Goal: Task Accomplishment & Management: Manage account settings

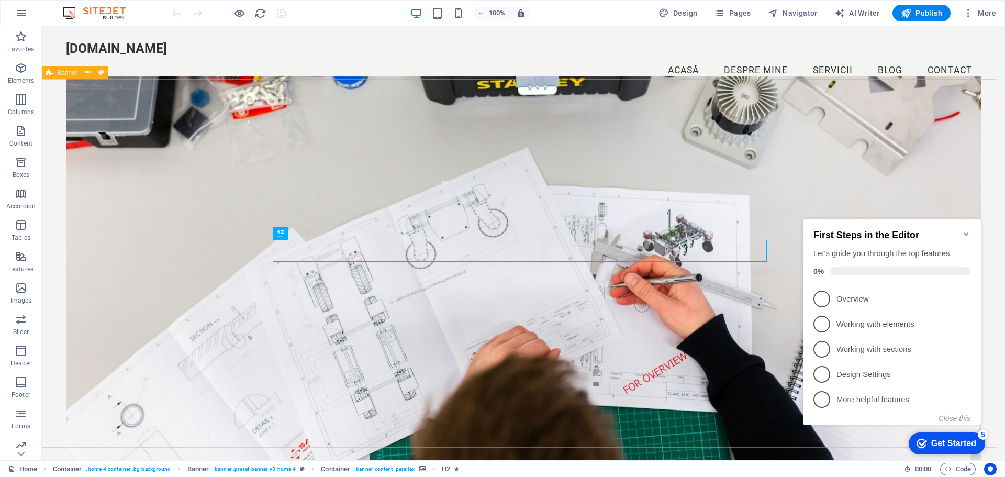
click at [958, 439] on div "Get Started" at bounding box center [953, 443] width 45 height 9
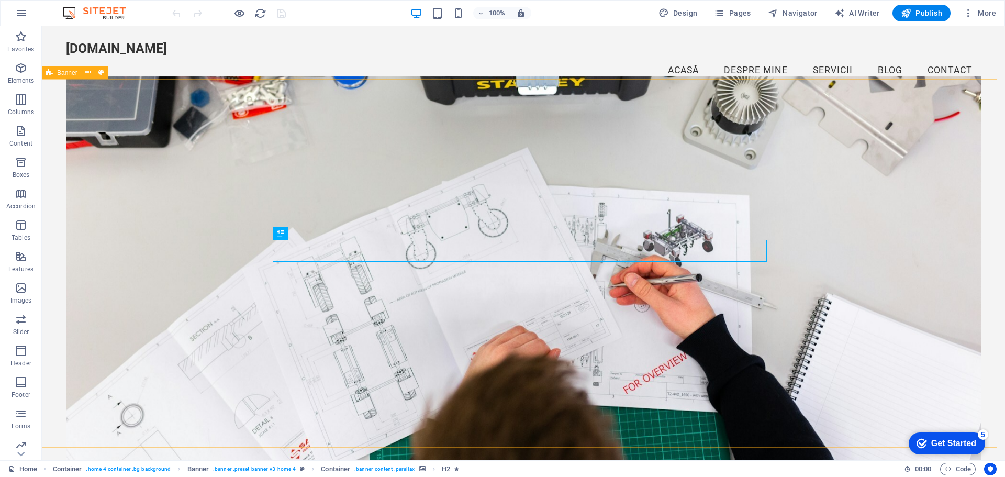
click at [984, 434] on div "5" at bounding box center [983, 434] width 10 height 10
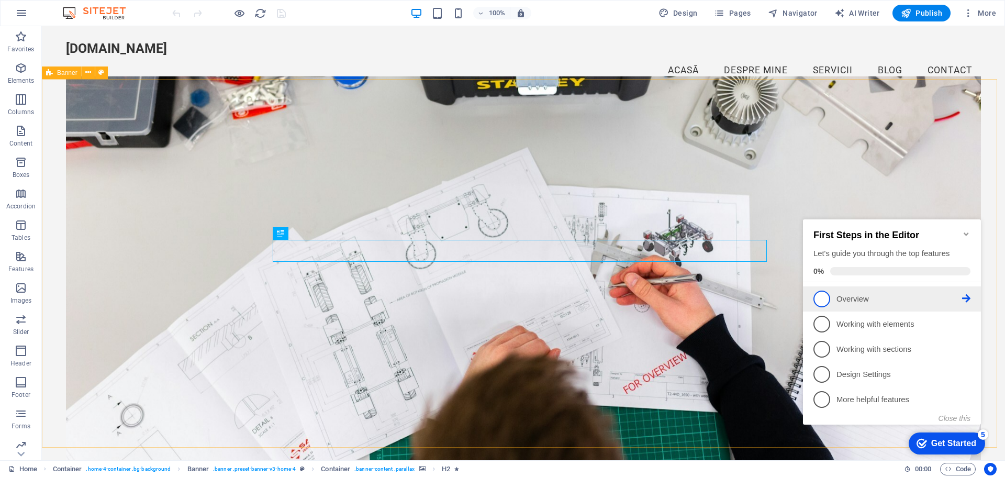
click at [875, 298] on p "Overview - incomplete" at bounding box center [900, 299] width 126 height 11
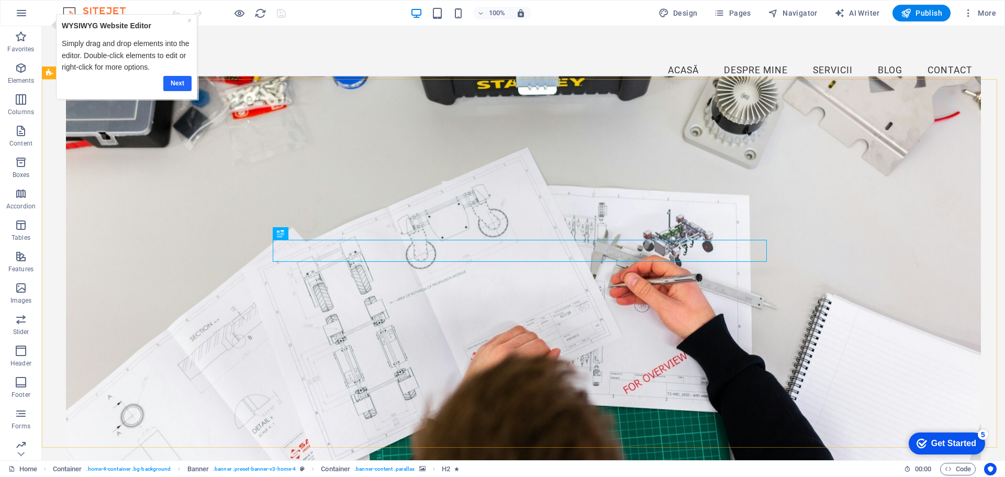
click at [174, 81] on link "Next" at bounding box center [177, 83] width 28 height 15
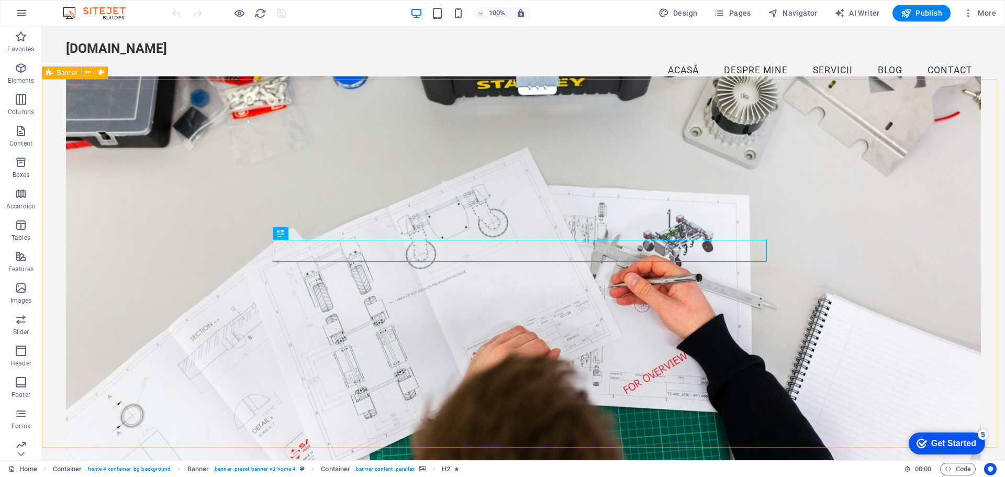
click at [967, 445] on div "Get Started" at bounding box center [953, 443] width 45 height 9
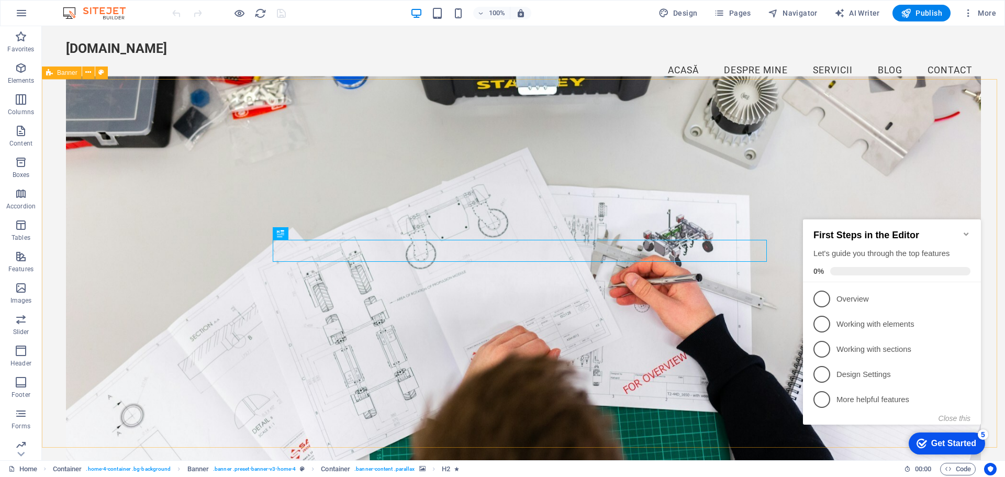
click at [967, 445] on div "Get Started" at bounding box center [953, 443] width 45 height 9
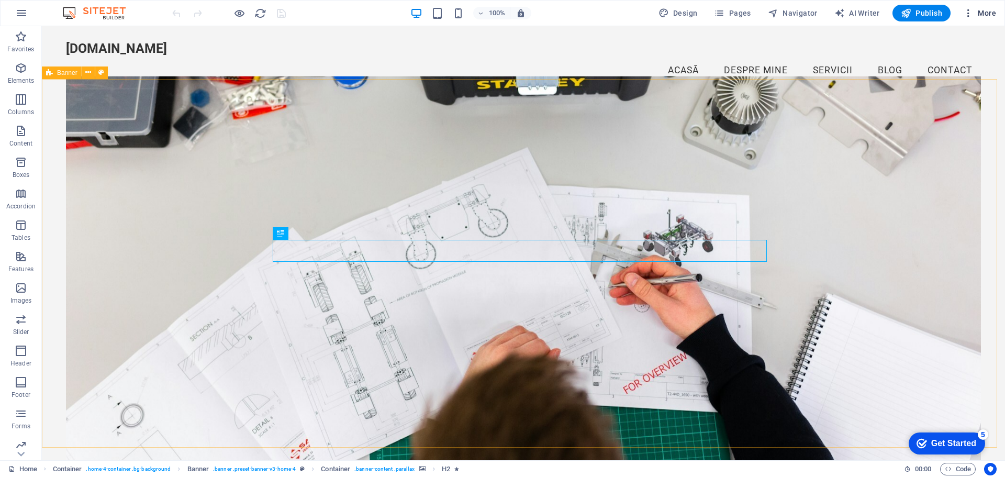
click at [993, 13] on span "More" at bounding box center [979, 13] width 33 height 10
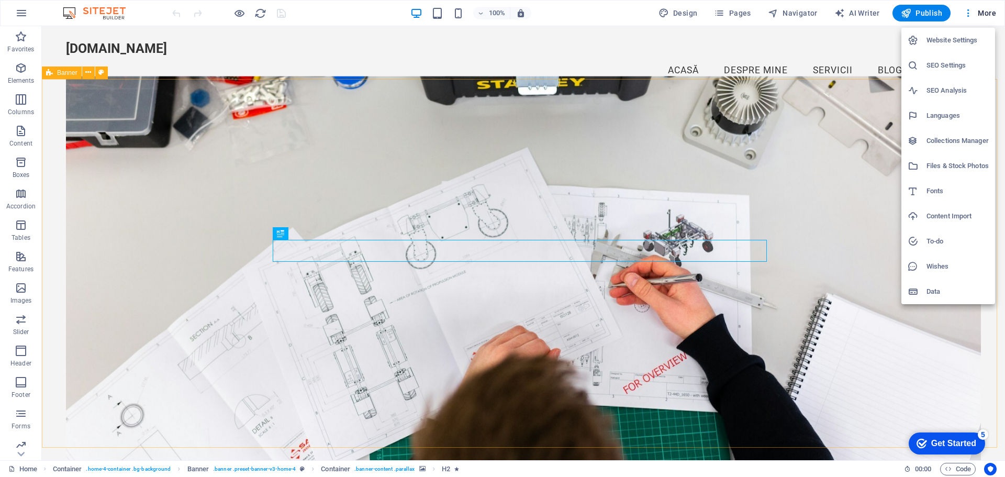
click at [958, 43] on h6 "Website Settings" at bounding box center [958, 40] width 62 height 13
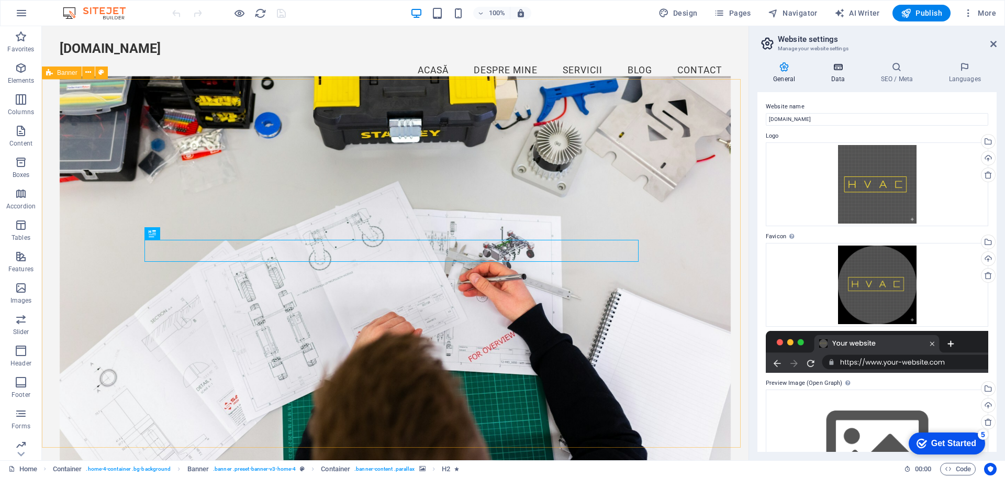
click at [848, 72] on icon at bounding box center [838, 67] width 46 height 10
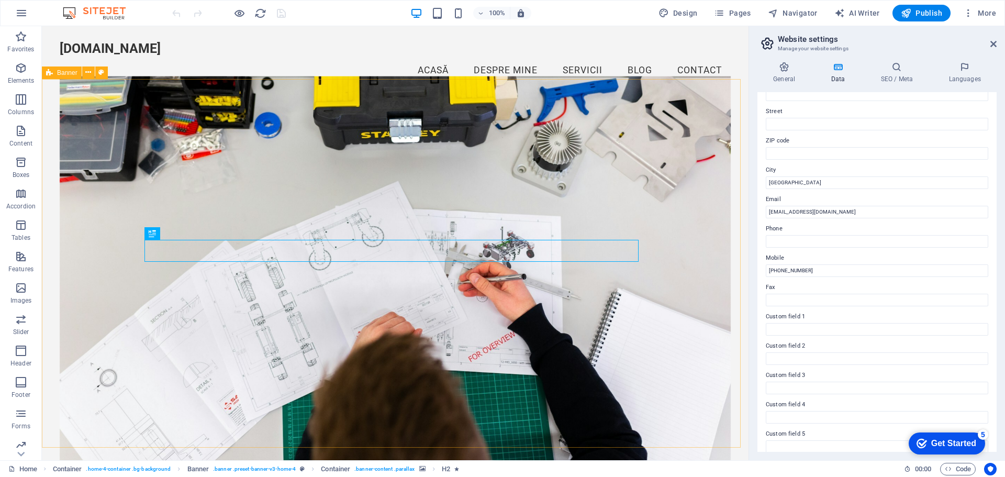
scroll to position [143, 0]
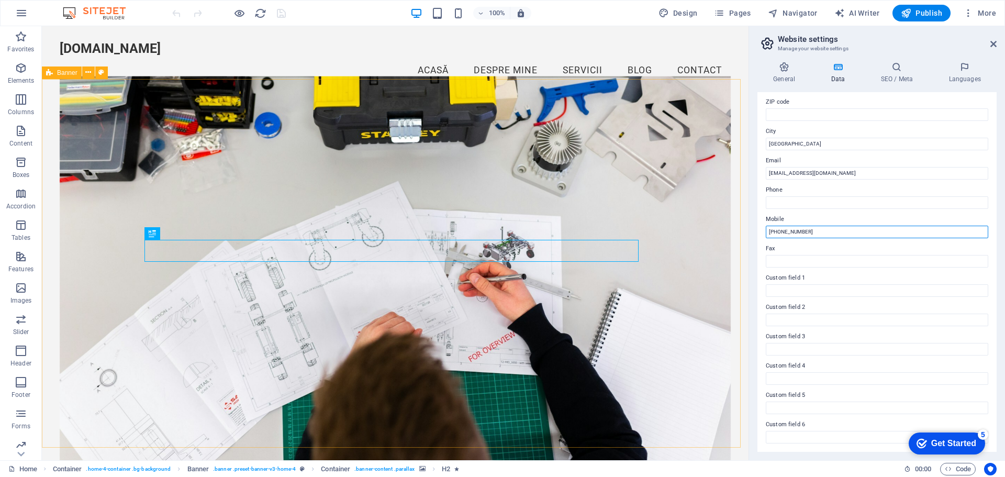
drag, startPoint x: 856, startPoint y: 258, endPoint x: 746, endPoint y: 229, distance: 113.5
click at [794, 203] on input "Phone" at bounding box center [877, 202] width 223 height 13
paste input "+40 744550143"
type input "+40 744550143"
click at [902, 68] on icon at bounding box center [897, 67] width 64 height 10
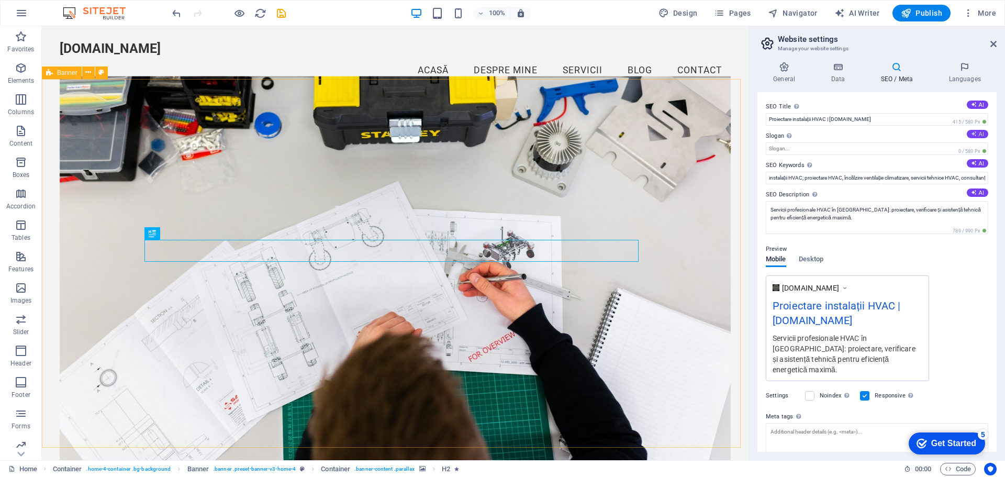
click at [974, 138] on button "AI" at bounding box center [977, 134] width 21 height 8
type input "Soluții HVAC eficiente pentru confortul tău"
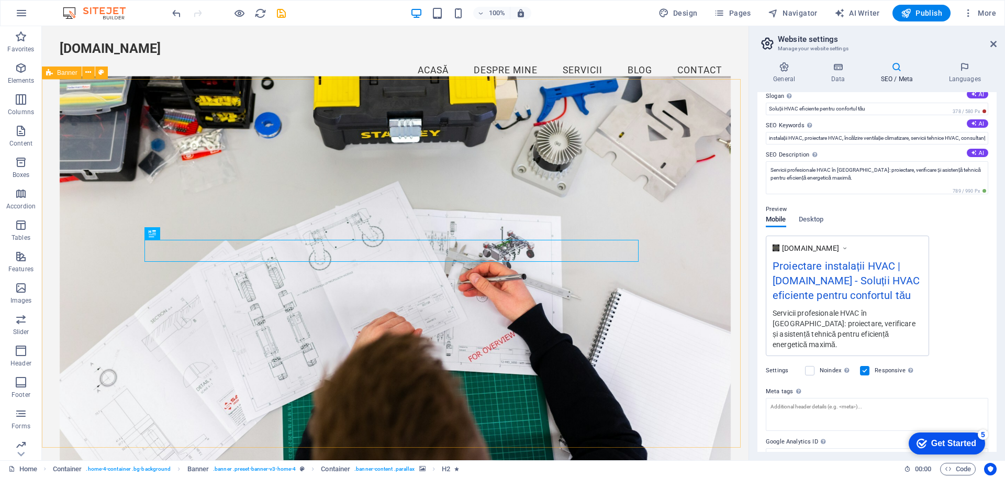
scroll to position [0, 0]
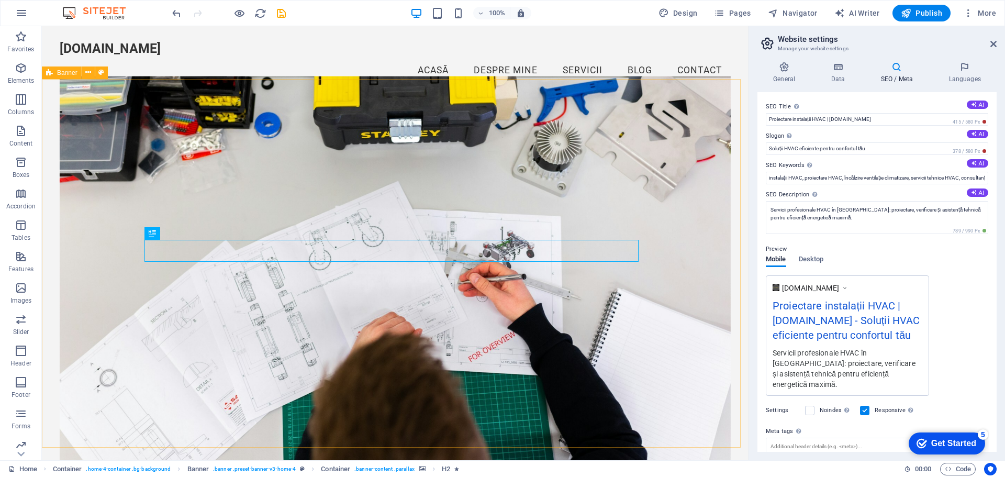
click at [904, 75] on h4 "SEO / Meta" at bounding box center [899, 73] width 68 height 22
click at [961, 72] on h4 "Languages" at bounding box center [965, 73] width 64 height 22
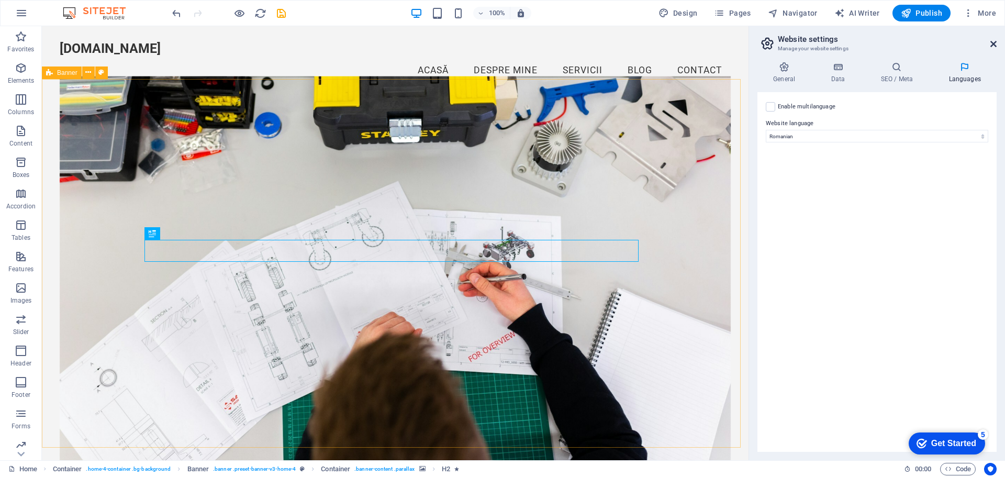
click at [996, 42] on icon at bounding box center [994, 44] width 6 height 8
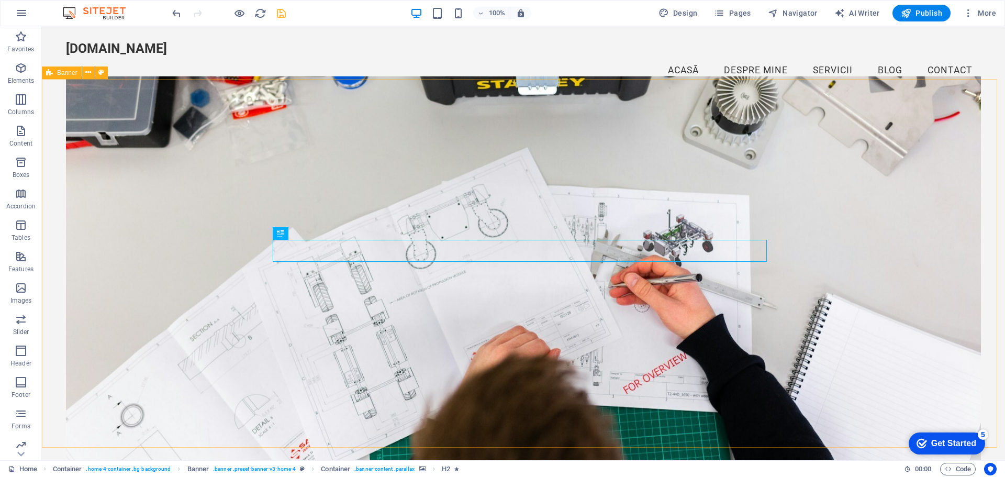
click at [283, 15] on icon "save" at bounding box center [281, 13] width 12 height 12
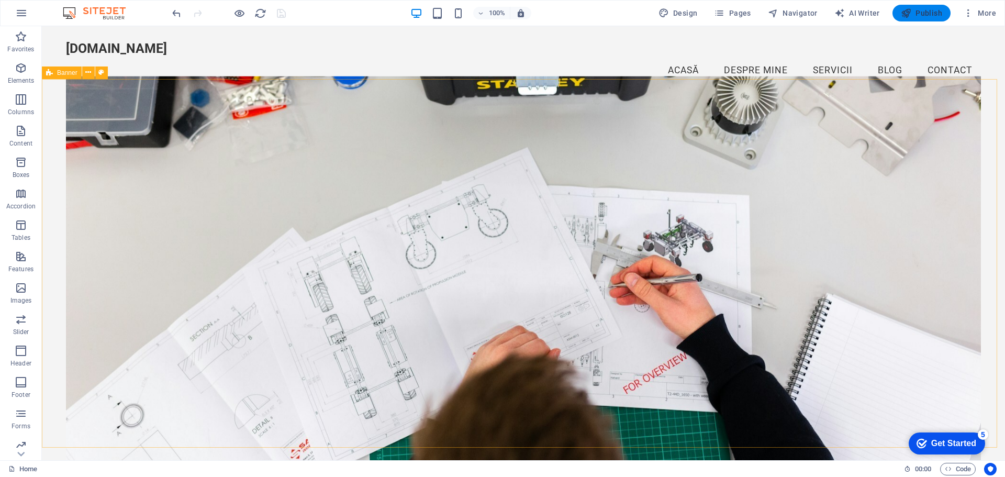
click at [918, 17] on span "Publish" at bounding box center [921, 13] width 41 height 10
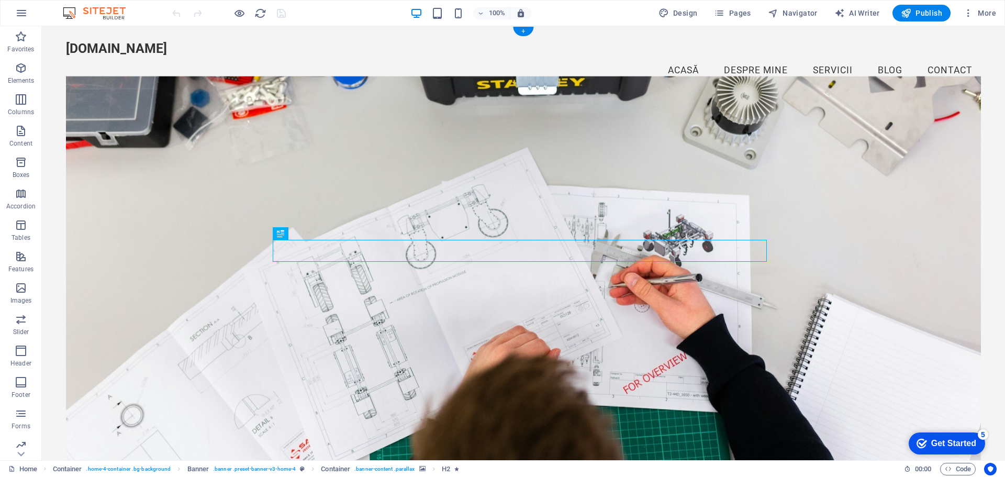
click at [241, 153] on figure at bounding box center [523, 273] width 915 height 395
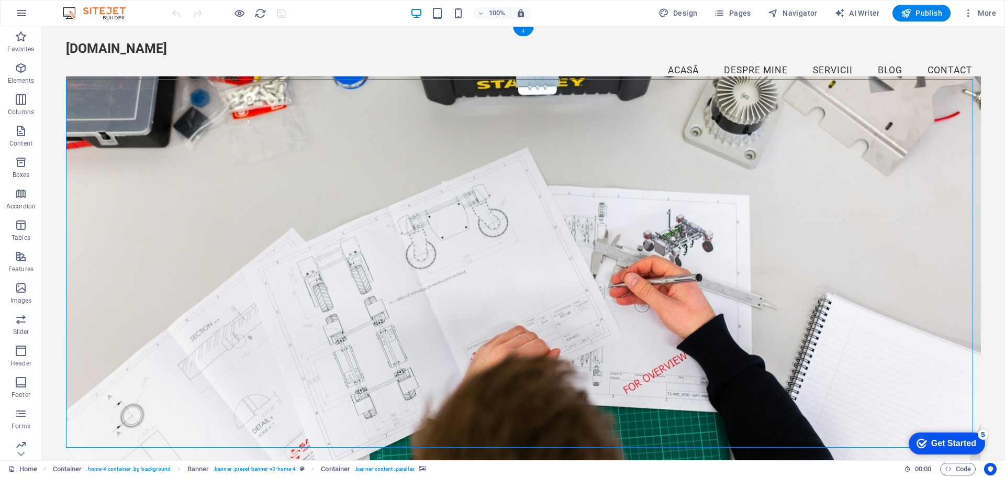
click at [77, 113] on figure at bounding box center [523, 273] width 915 height 395
drag, startPoint x: 197, startPoint y: 128, endPoint x: 203, endPoint y: 130, distance: 6.6
click at [202, 129] on figure at bounding box center [523, 273] width 915 height 395
click at [593, 98] on figure at bounding box center [523, 273] width 915 height 395
click at [396, 109] on figure at bounding box center [523, 273] width 915 height 395
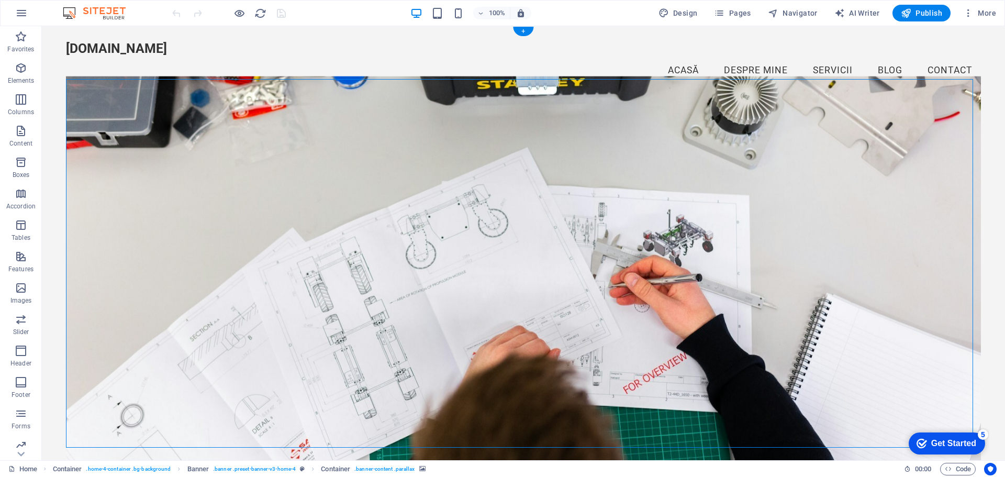
click at [396, 109] on figure at bounding box center [523, 273] width 915 height 395
click at [156, 201] on figure at bounding box center [523, 273] width 915 height 395
click at [92, 73] on button at bounding box center [88, 72] width 13 height 13
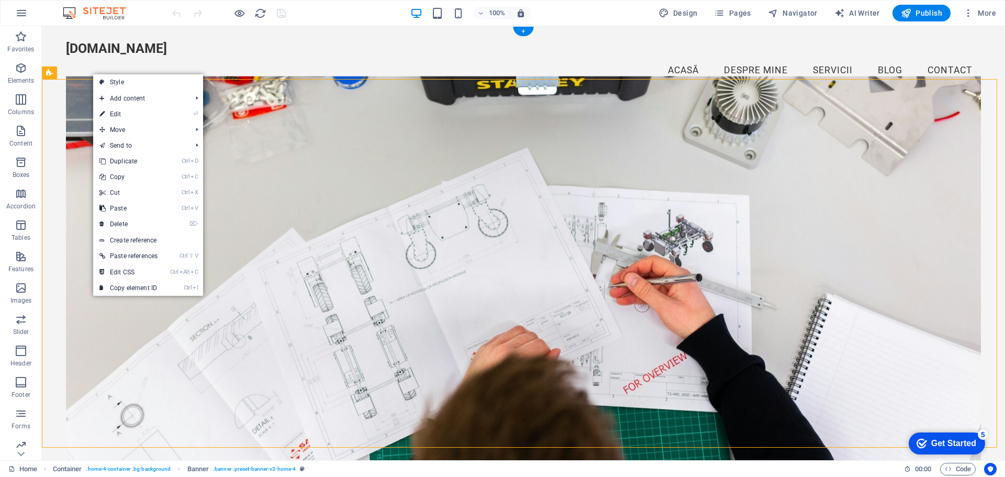
click at [286, 99] on figure at bounding box center [523, 273] width 915 height 395
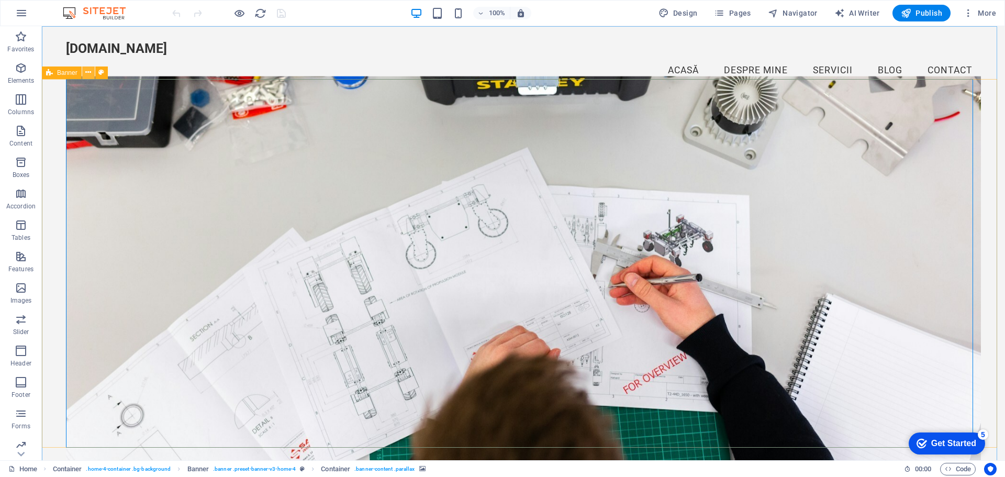
click at [91, 72] on icon at bounding box center [88, 72] width 6 height 11
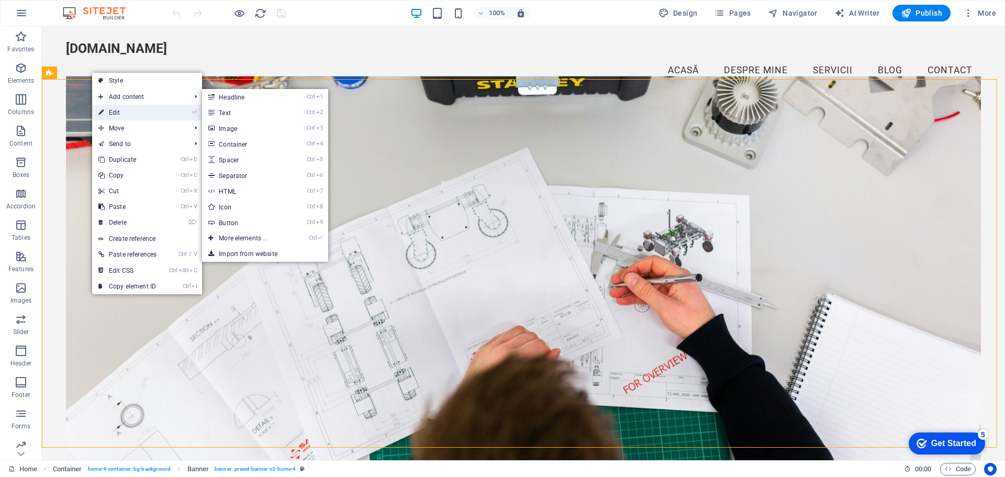
click at [134, 114] on link "⏎ Edit" at bounding box center [127, 113] width 71 height 16
select select "vh"
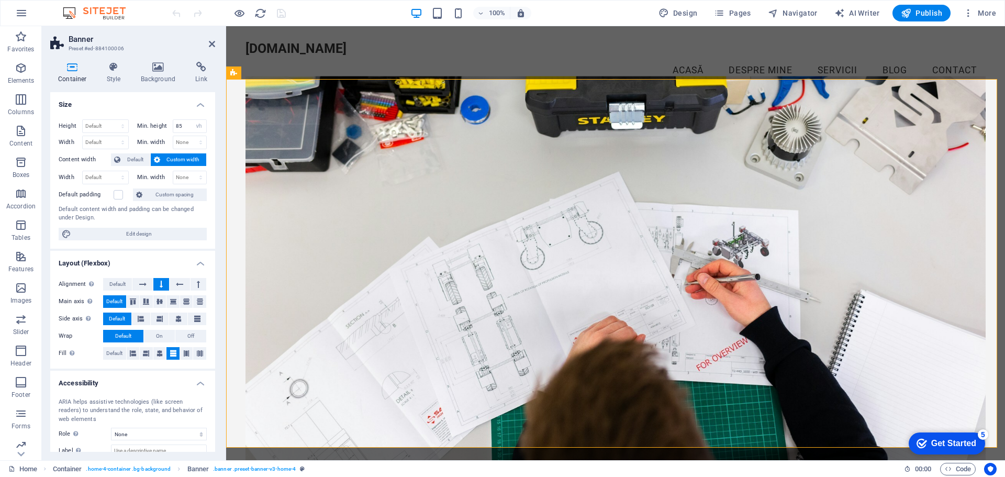
click at [313, 115] on figure at bounding box center [616, 273] width 740 height 395
click at [548, 137] on figure at bounding box center [616, 273] width 740 height 395
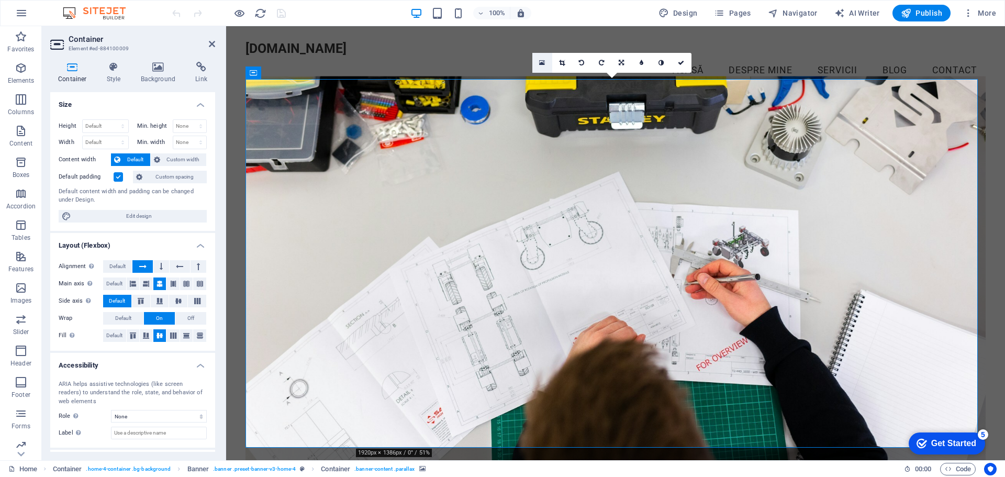
click at [545, 60] on icon at bounding box center [542, 62] width 6 height 7
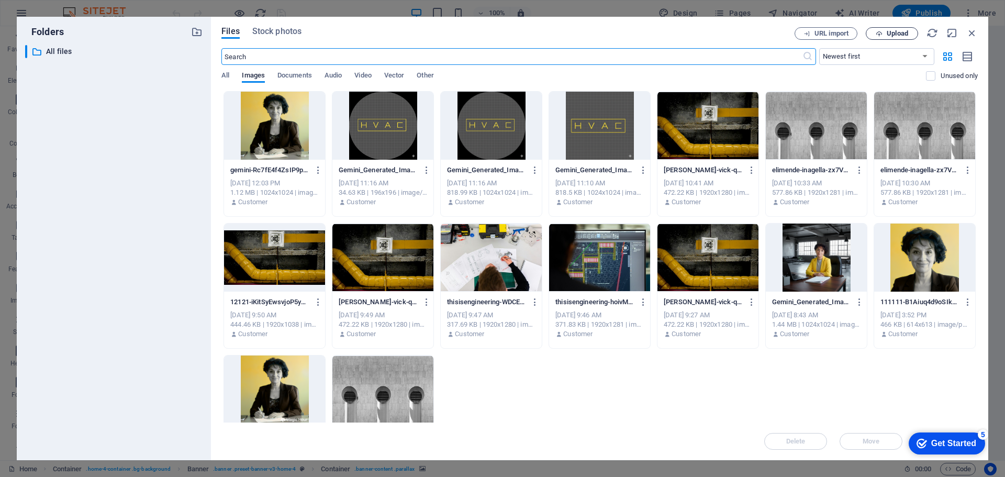
click at [893, 33] on span "Upload" at bounding box center [897, 33] width 21 height 6
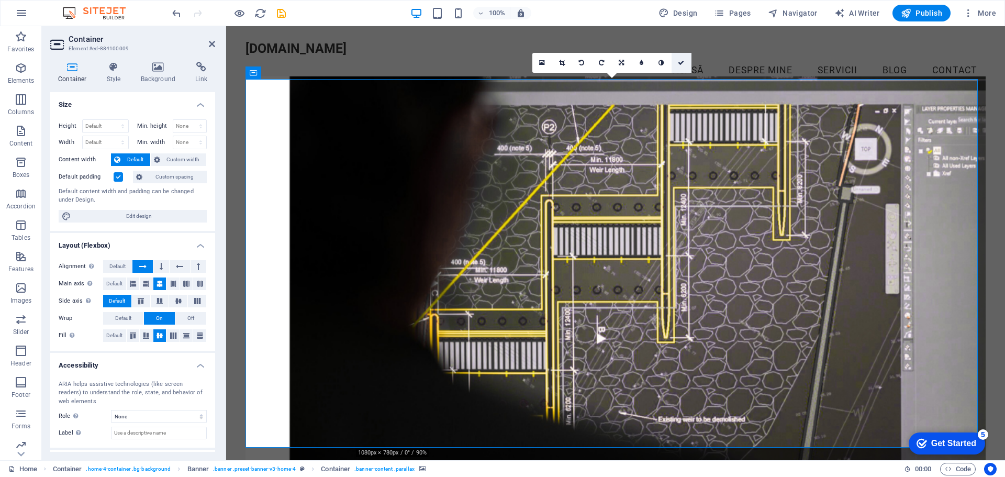
click at [684, 58] on link at bounding box center [682, 63] width 20 height 20
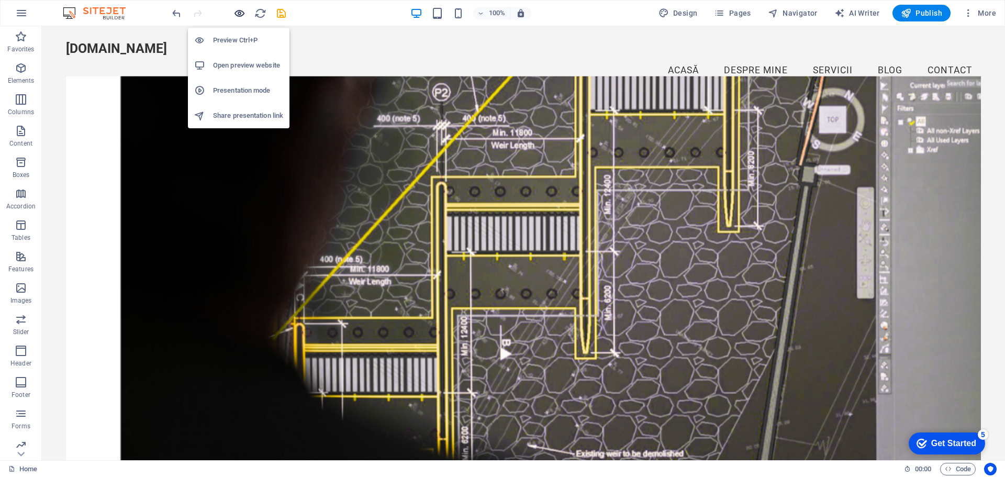
click at [239, 14] on icon "button" at bounding box center [240, 13] width 12 height 12
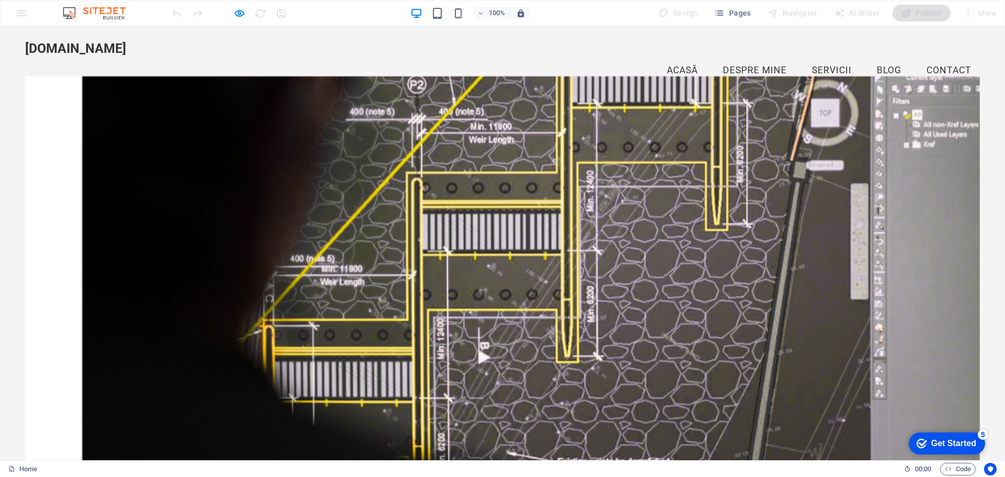
click at [286, 149] on div at bounding box center [502, 273] width 955 height 395
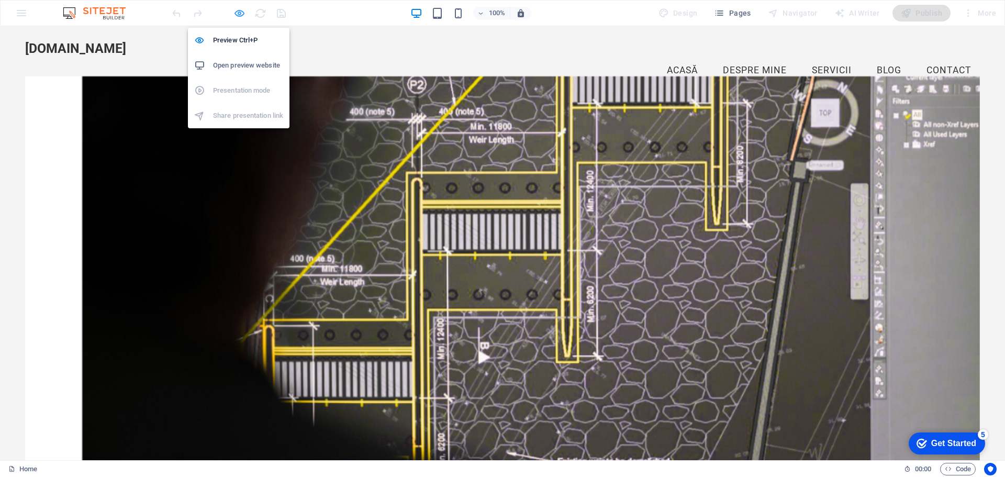
click at [236, 13] on icon "button" at bounding box center [240, 13] width 12 height 12
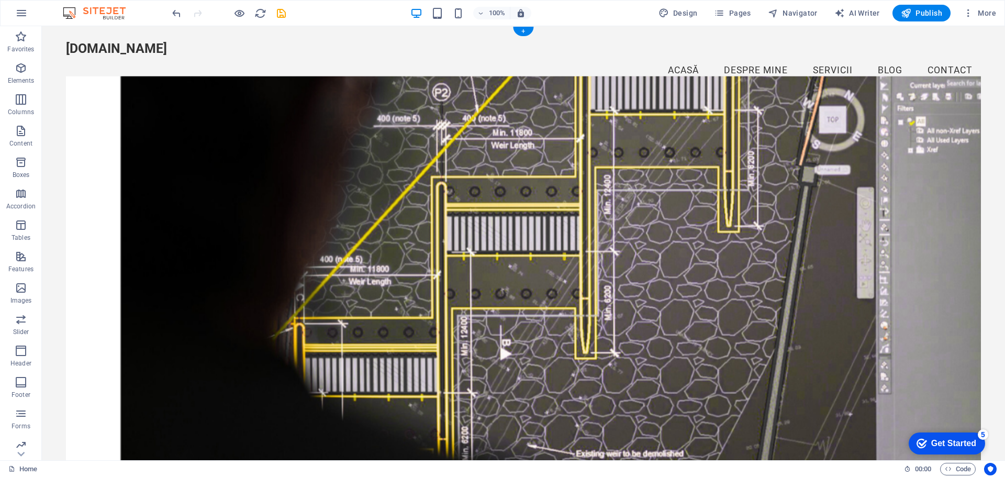
click at [163, 89] on figure at bounding box center [523, 273] width 915 height 395
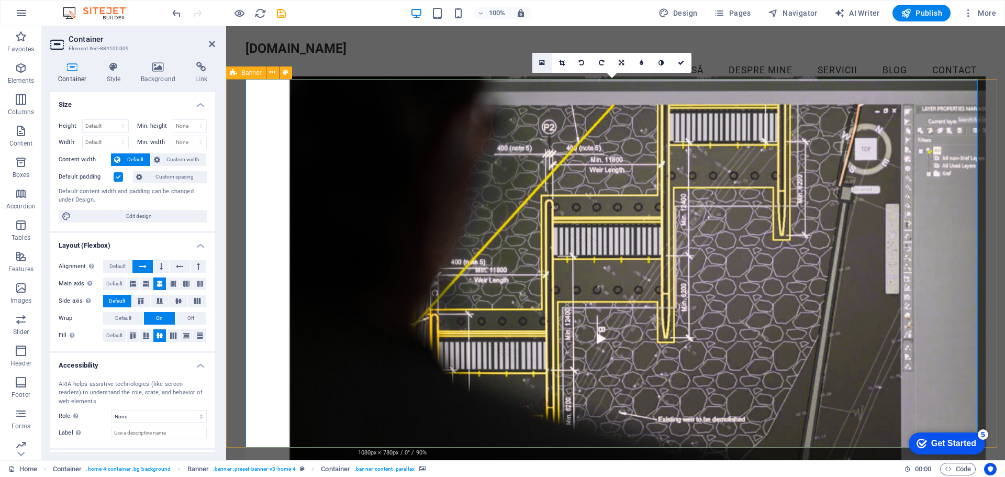
click at [539, 60] on icon at bounding box center [542, 62] width 6 height 7
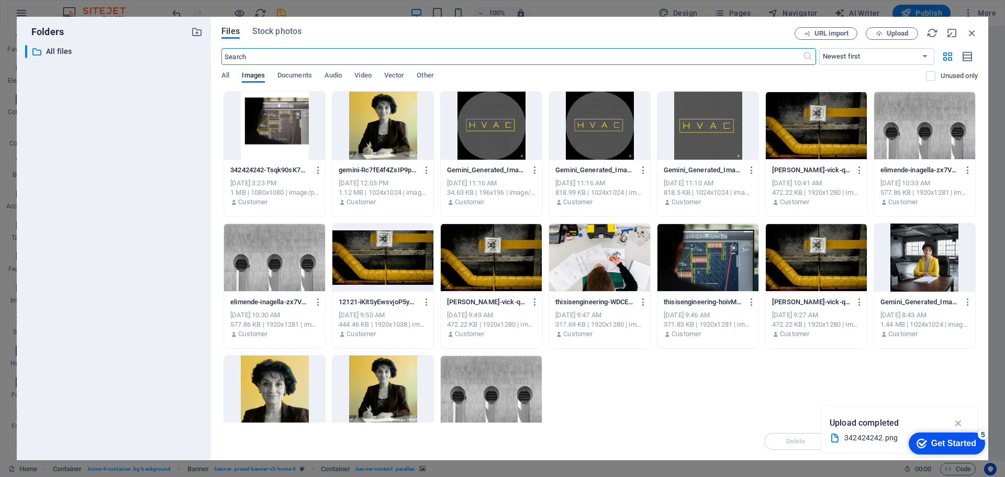
click at [947, 117] on div at bounding box center [924, 126] width 101 height 68
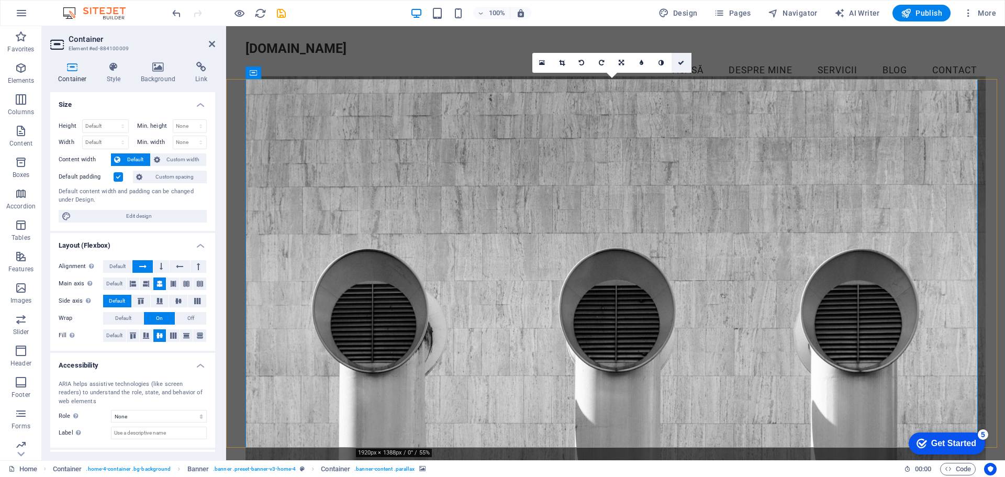
click at [685, 64] on link at bounding box center [682, 63] width 20 height 20
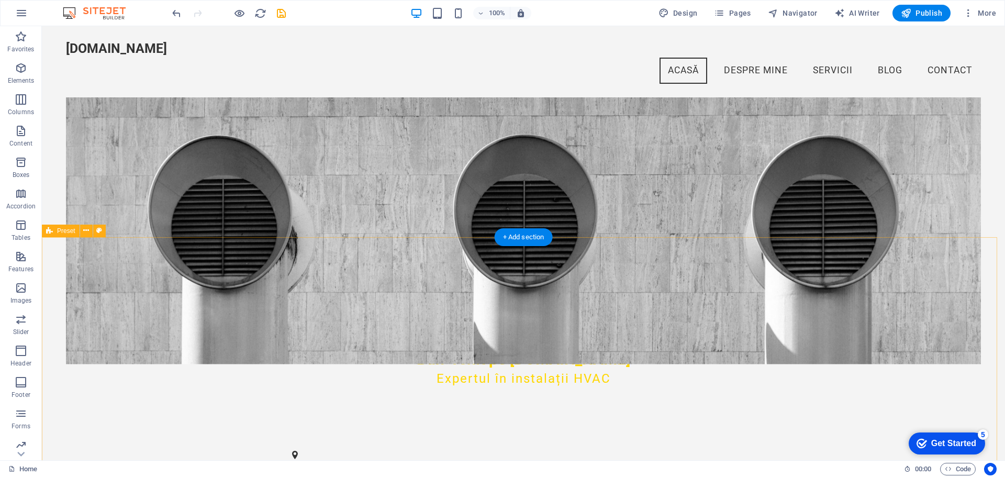
scroll to position [157, 0]
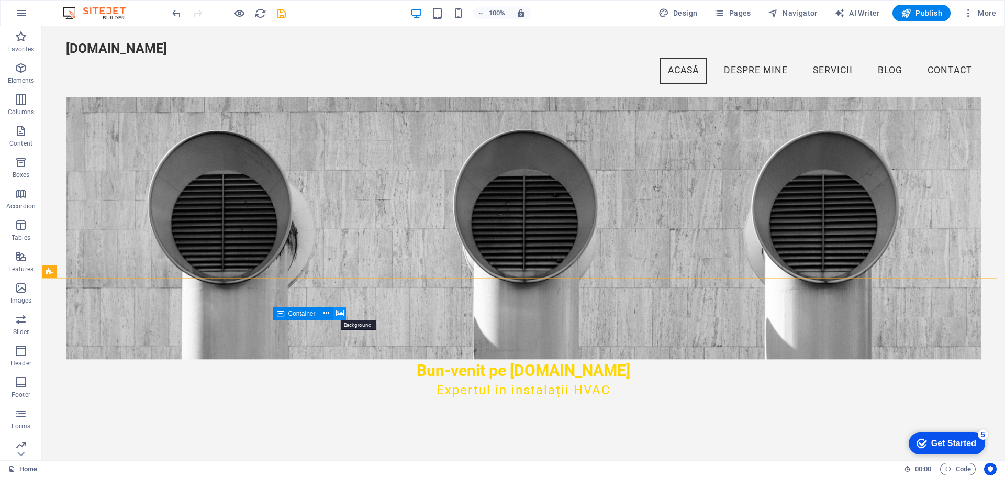
click at [341, 316] on icon at bounding box center [340, 313] width 8 height 11
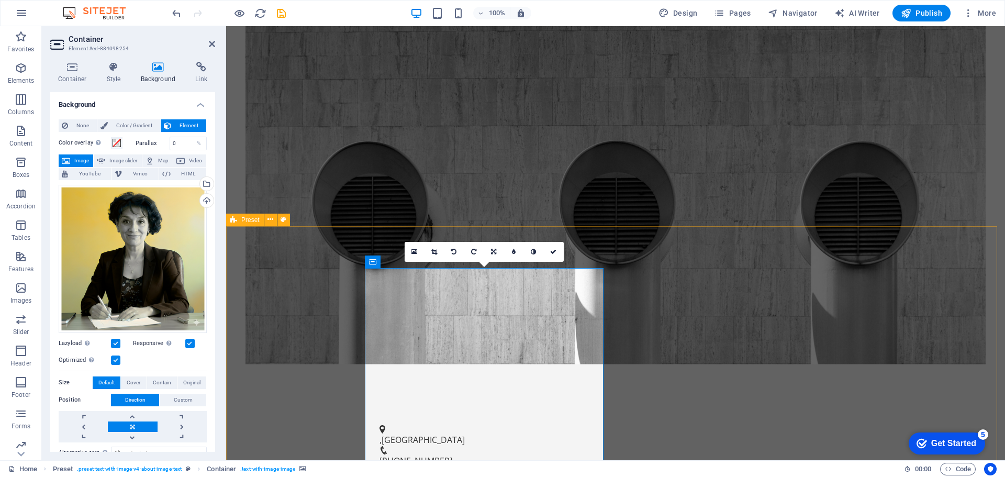
scroll to position [261, 0]
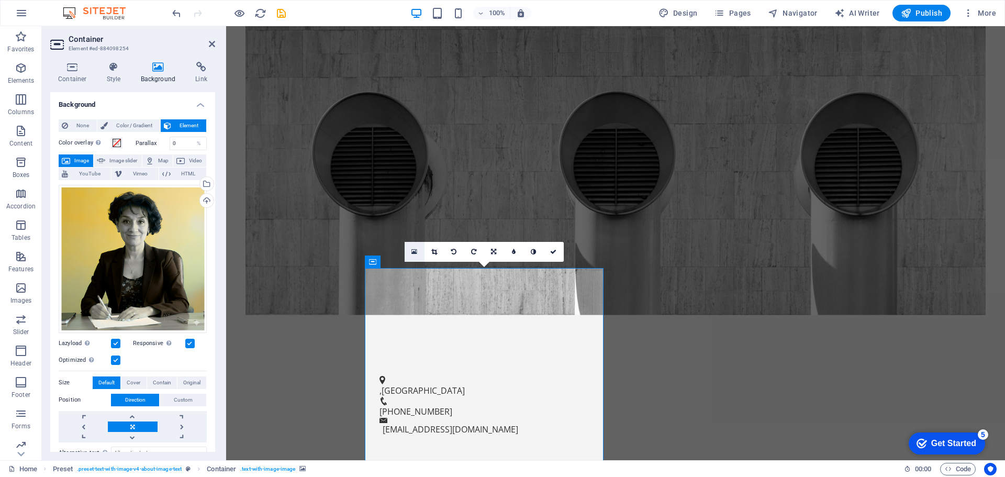
click at [412, 254] on icon at bounding box center [415, 251] width 6 height 7
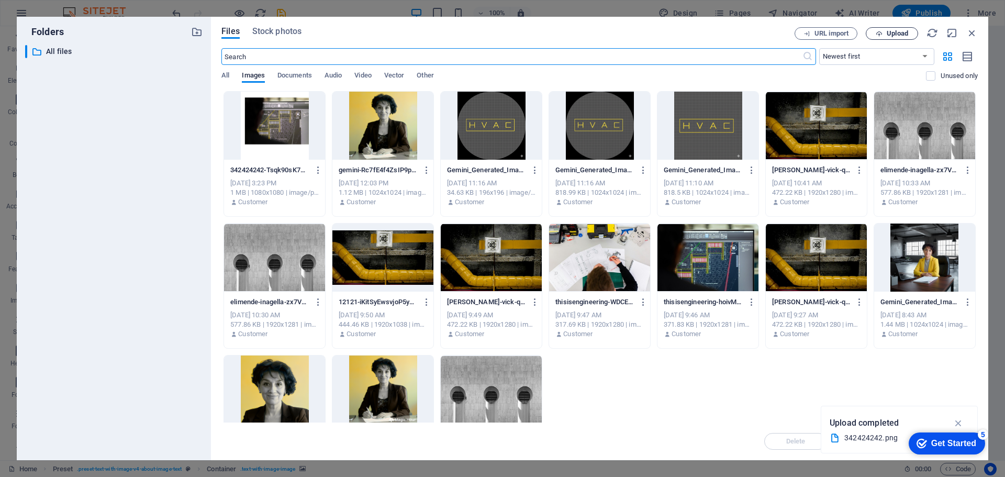
click at [881, 34] on icon "button" at bounding box center [879, 33] width 7 height 7
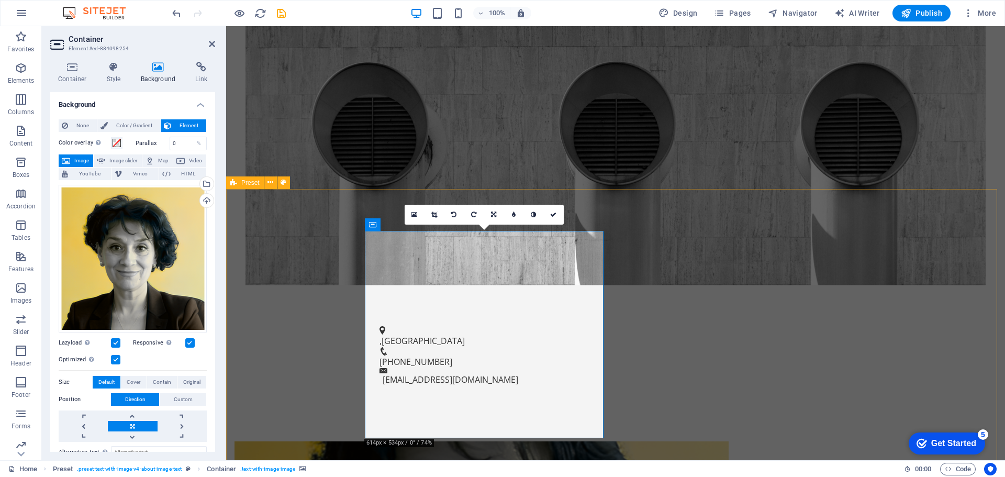
scroll to position [366, 0]
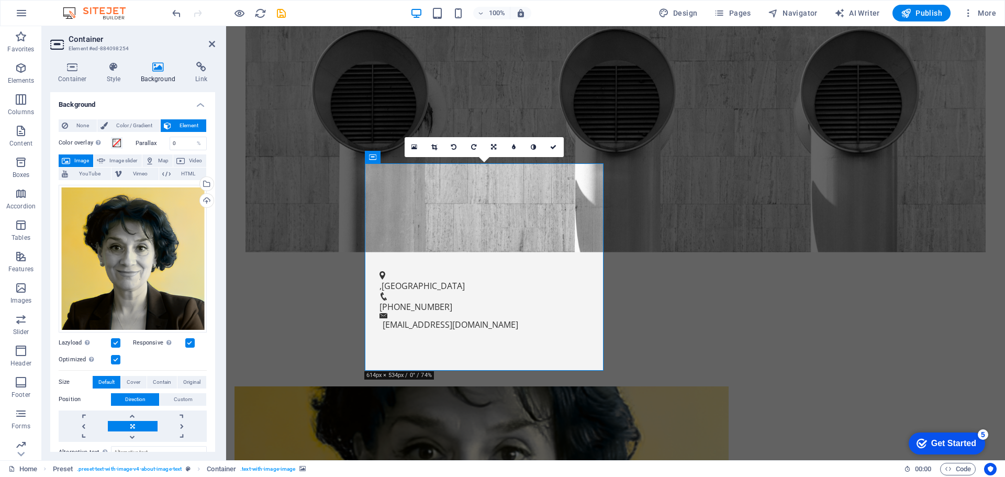
click at [409, 44] on figure at bounding box center [616, 54] width 740 height 395
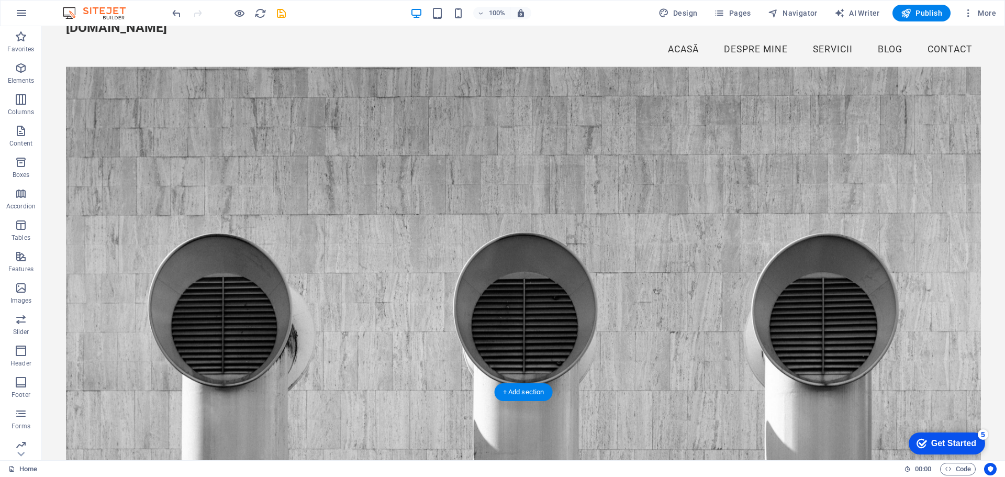
scroll to position [20, 0]
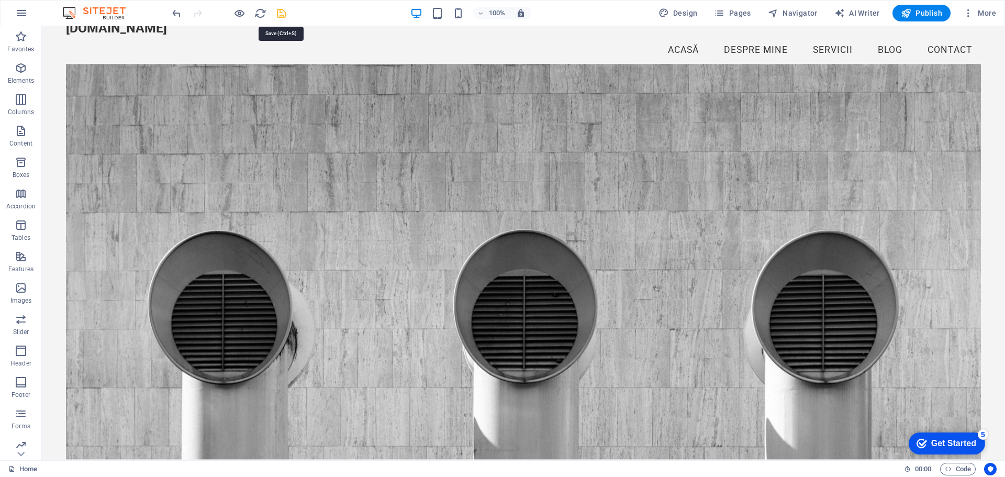
click at [284, 15] on icon "save" at bounding box center [281, 13] width 12 height 12
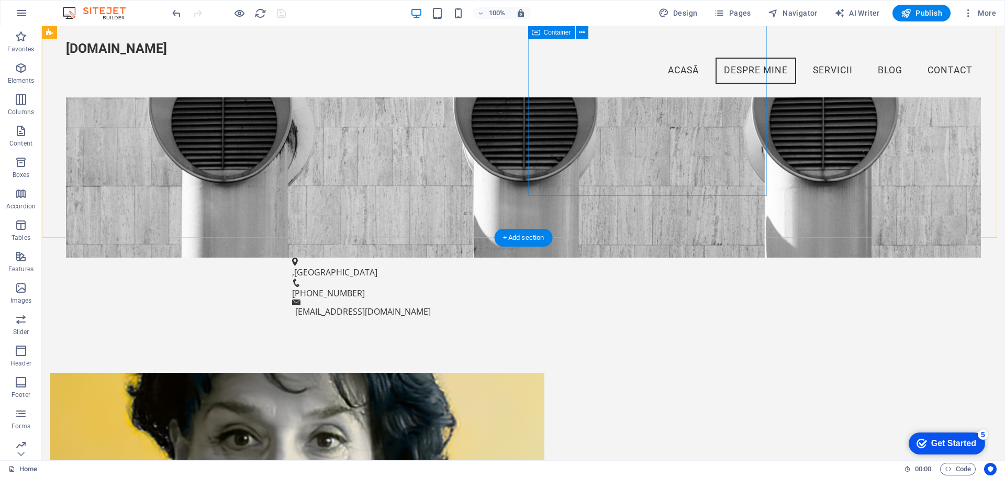
scroll to position [125, 0]
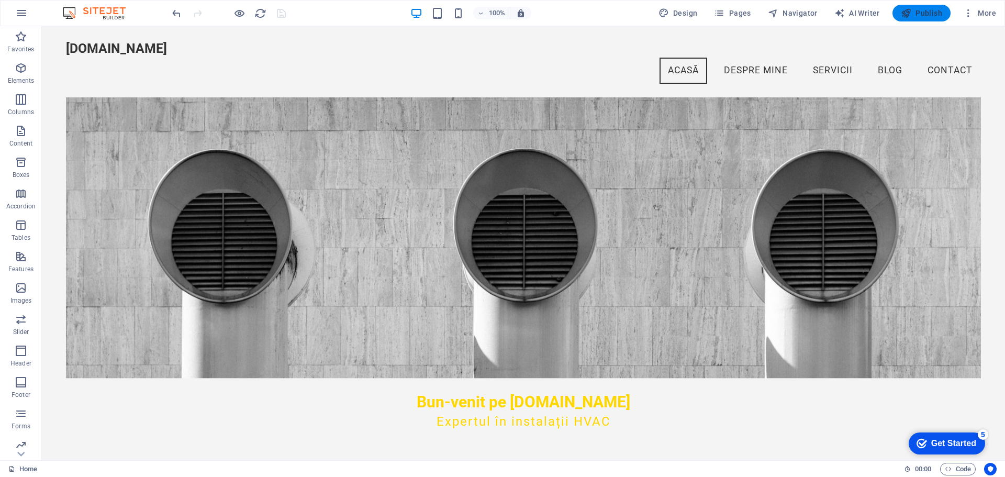
click at [922, 15] on span "Publish" at bounding box center [921, 13] width 41 height 10
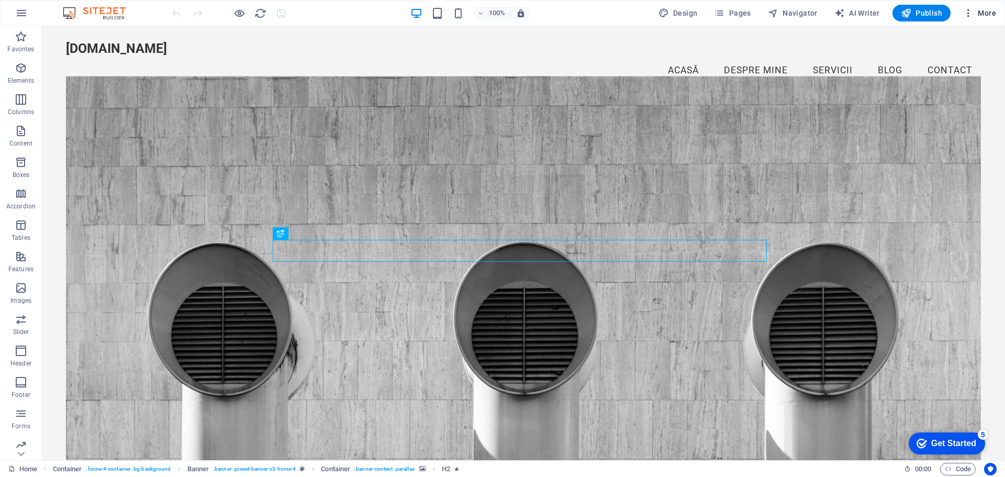
click at [987, 16] on span "More" at bounding box center [979, 13] width 33 height 10
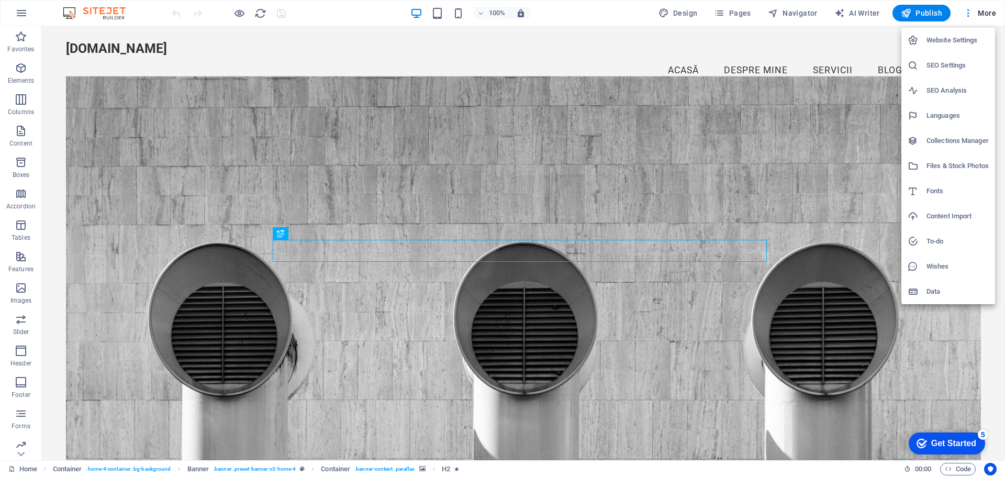
click at [947, 42] on h6 "Website Settings" at bounding box center [958, 40] width 62 height 13
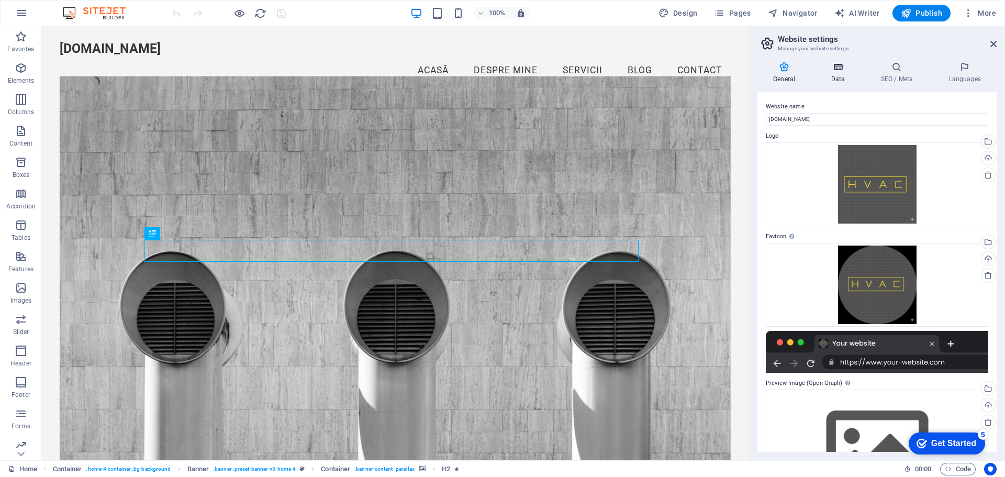
click at [833, 71] on icon at bounding box center [838, 67] width 46 height 10
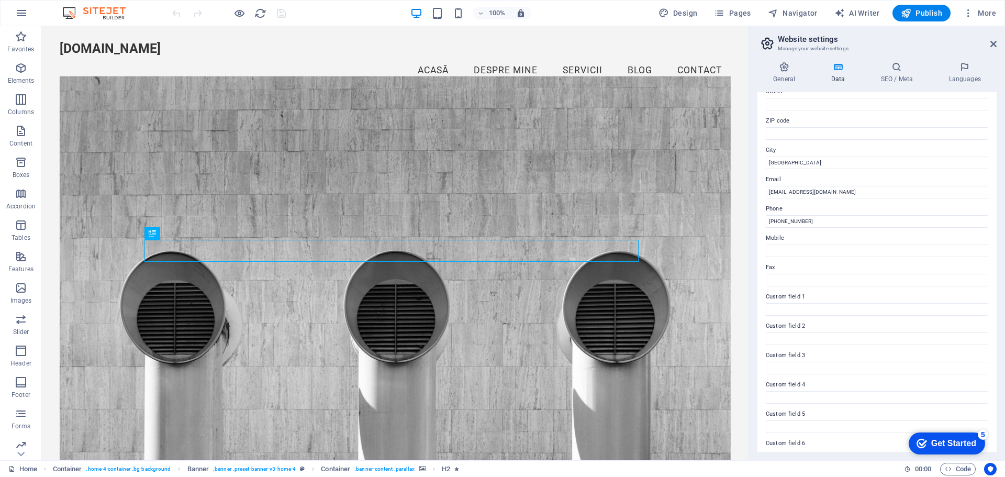
scroll to position [143, 0]
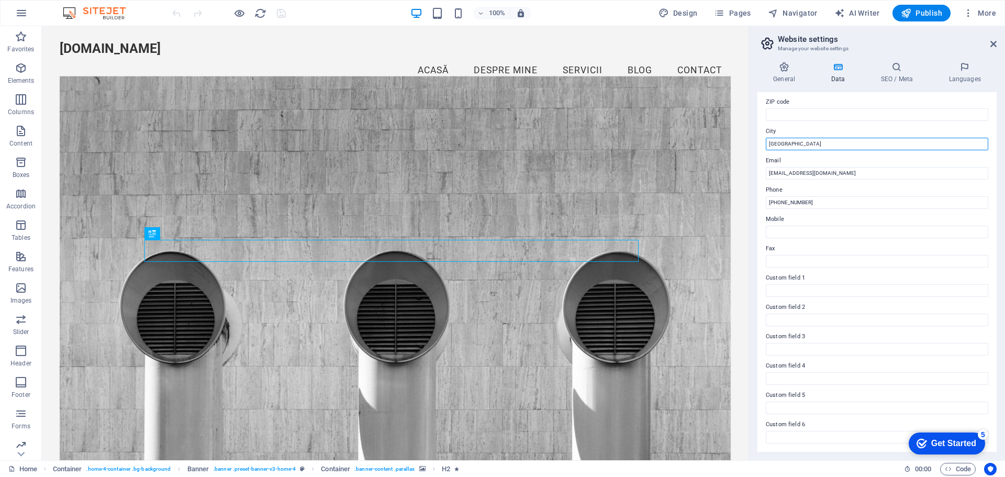
click at [827, 143] on input "Râmnicu Vâlcea" at bounding box center [877, 144] width 223 height 13
type input "Râmnicu Vâlcea, str. Dr. Hacman, nr. 13"
click at [993, 43] on icon at bounding box center [994, 44] width 6 height 8
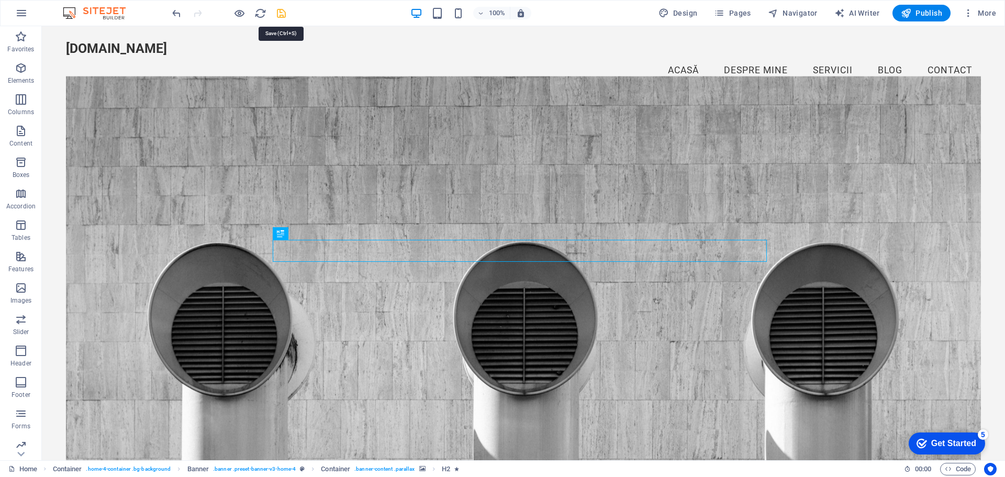
click at [281, 15] on icon "save" at bounding box center [281, 13] width 12 height 12
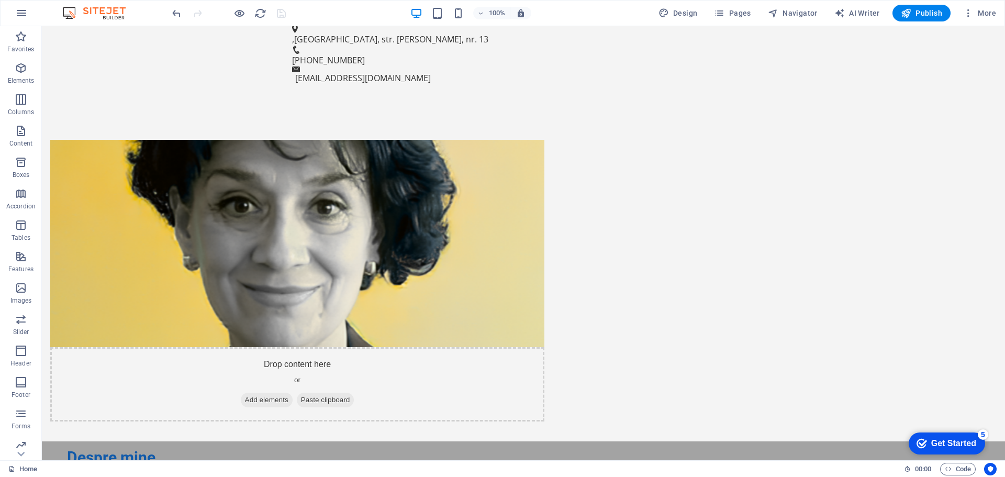
scroll to position [0, 0]
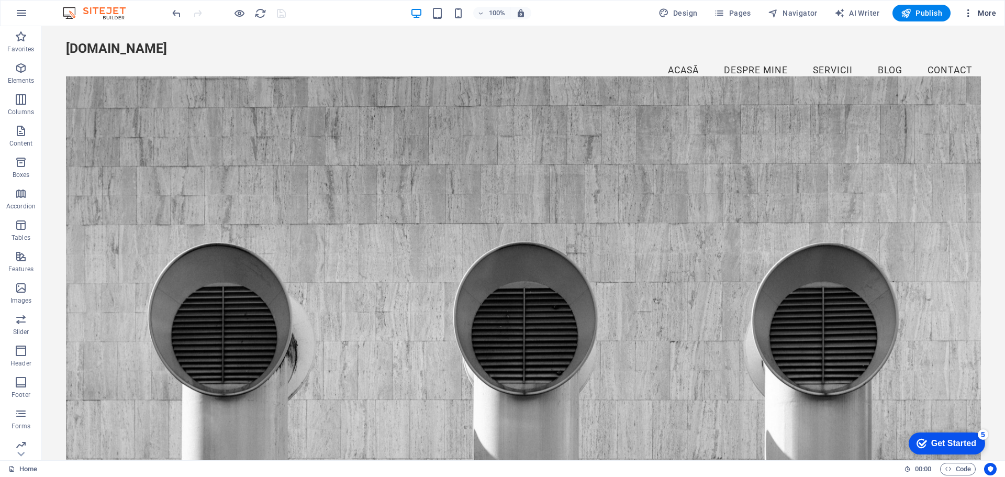
click at [990, 8] on span "More" at bounding box center [979, 13] width 33 height 10
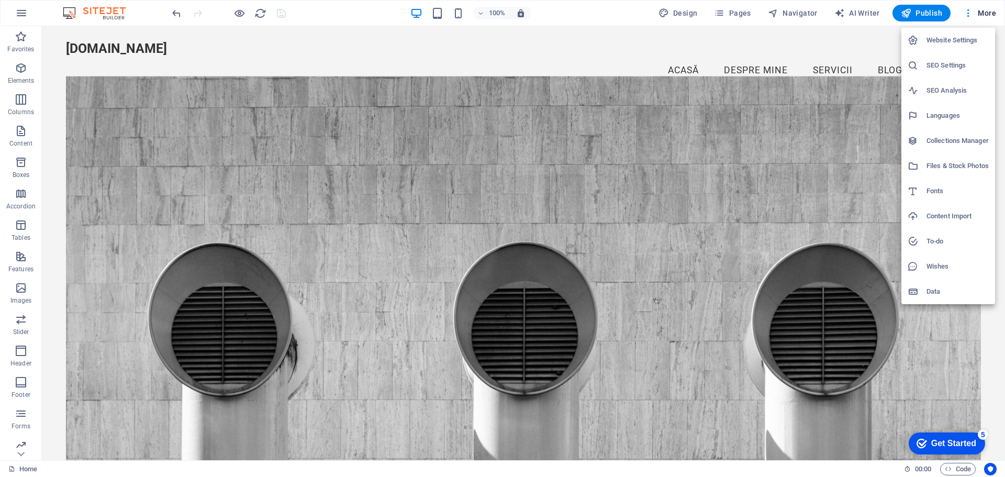
click at [957, 37] on h6 "Website Settings" at bounding box center [958, 40] width 62 height 13
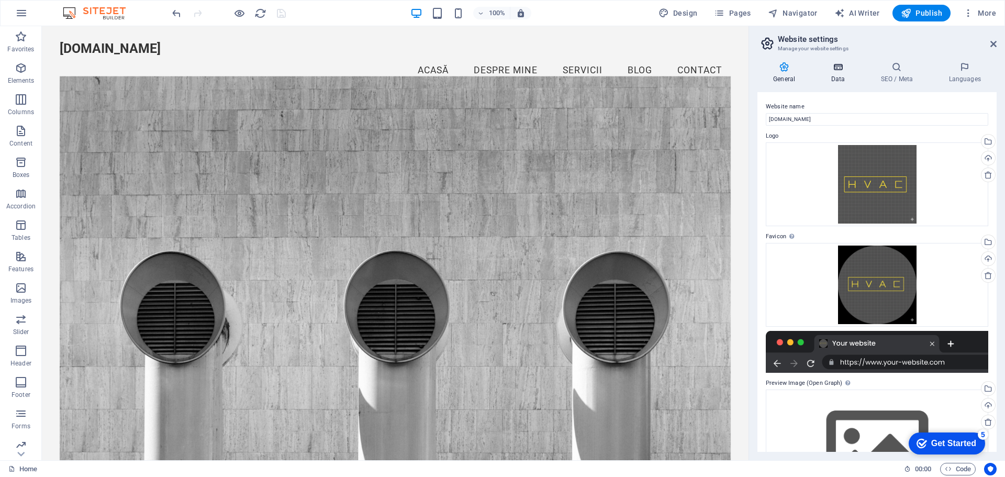
click at [840, 79] on h4 "Data" at bounding box center [840, 73] width 50 height 22
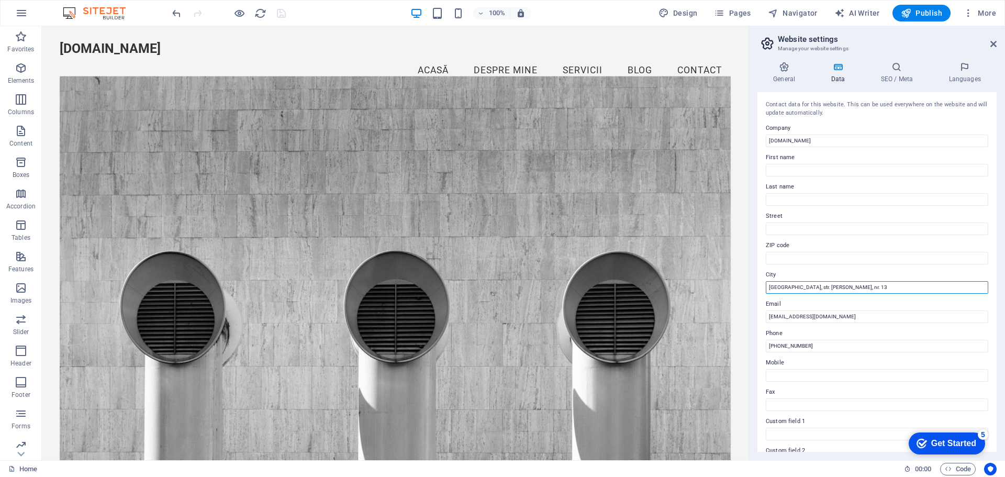
drag, startPoint x: 850, startPoint y: 312, endPoint x: 747, endPoint y: 285, distance: 107.1
click at [837, 288] on input "str. Dr. Hacman, nr. 13" at bounding box center [877, 287] width 223 height 13
paste input "Râmnicu Vâlcea,"
type input "str. Dr. Hacman, nr. 13, Râmnicu Vâlcea"
click at [990, 41] on h2 "Website settings" at bounding box center [887, 39] width 219 height 9
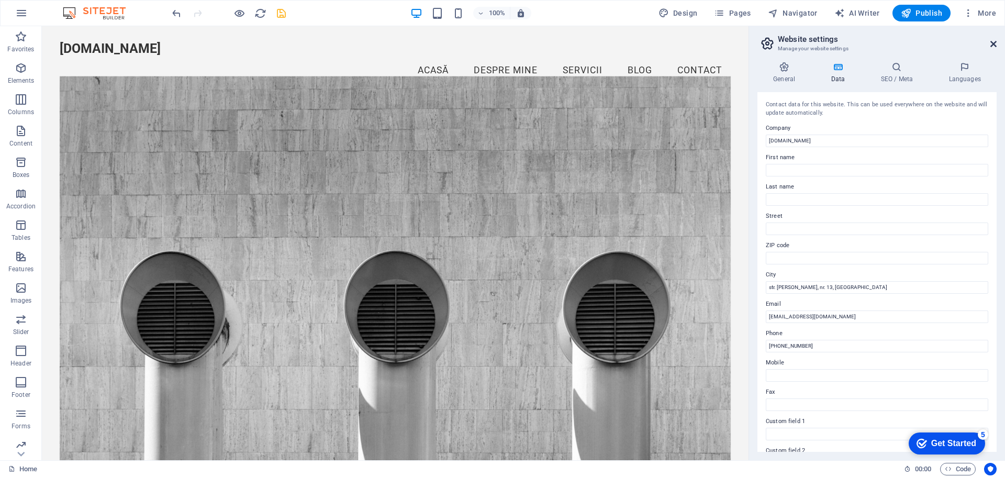
click at [994, 44] on icon at bounding box center [994, 44] width 6 height 8
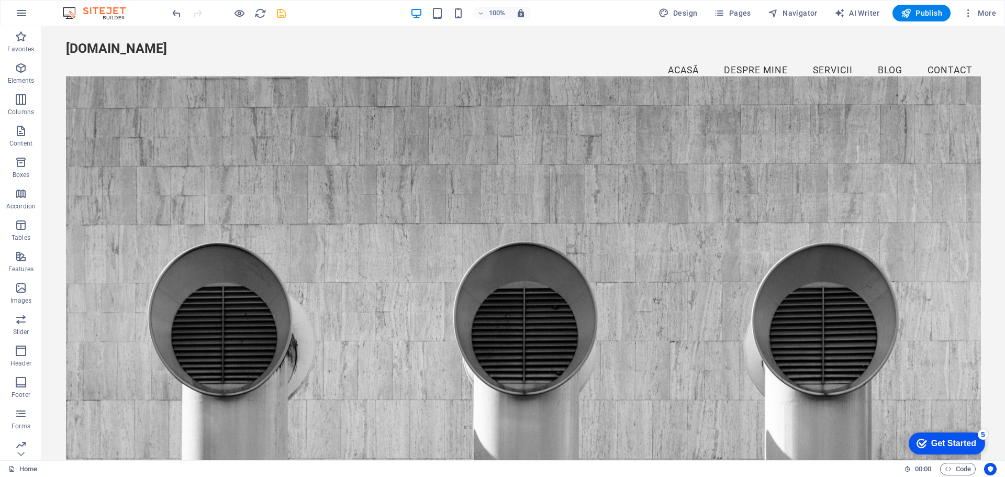
click at [278, 13] on icon "save" at bounding box center [281, 13] width 12 height 12
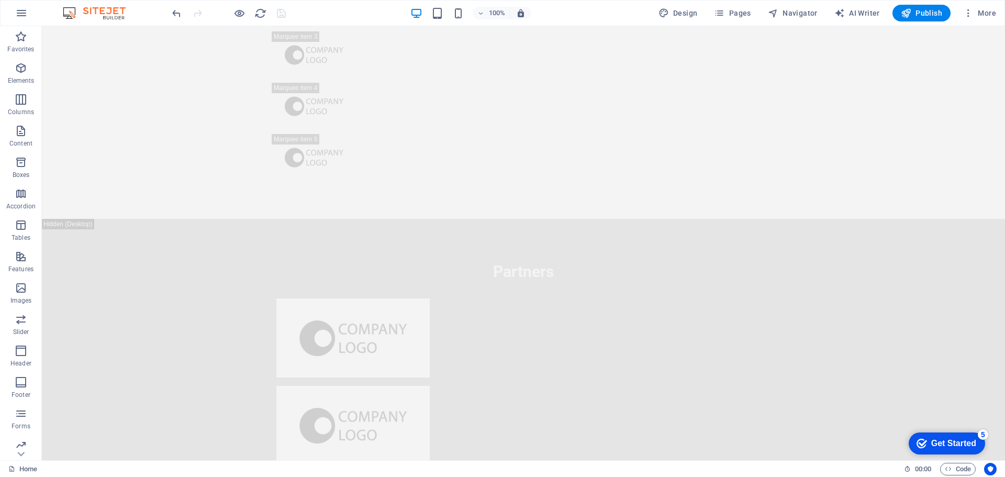
scroll to position [6568, 0]
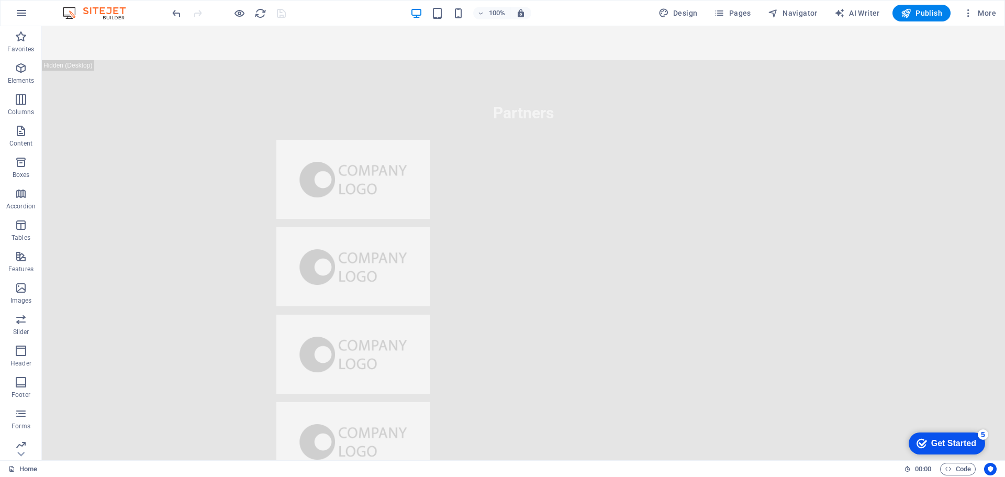
drag, startPoint x: 1002, startPoint y: 45, endPoint x: 107, endPoint y: 52, distance: 894.3
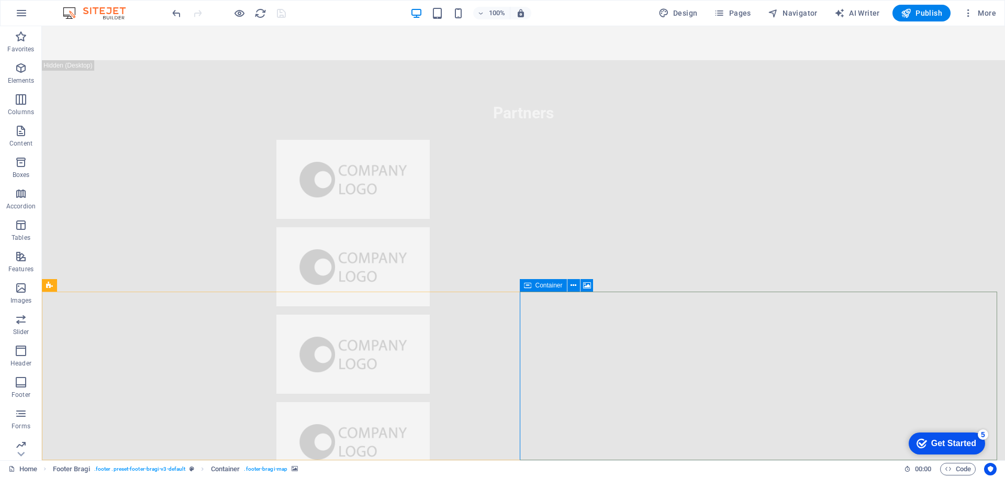
click at [546, 287] on span "Container" at bounding box center [549, 285] width 27 height 6
click at [585, 285] on icon at bounding box center [587, 285] width 8 height 11
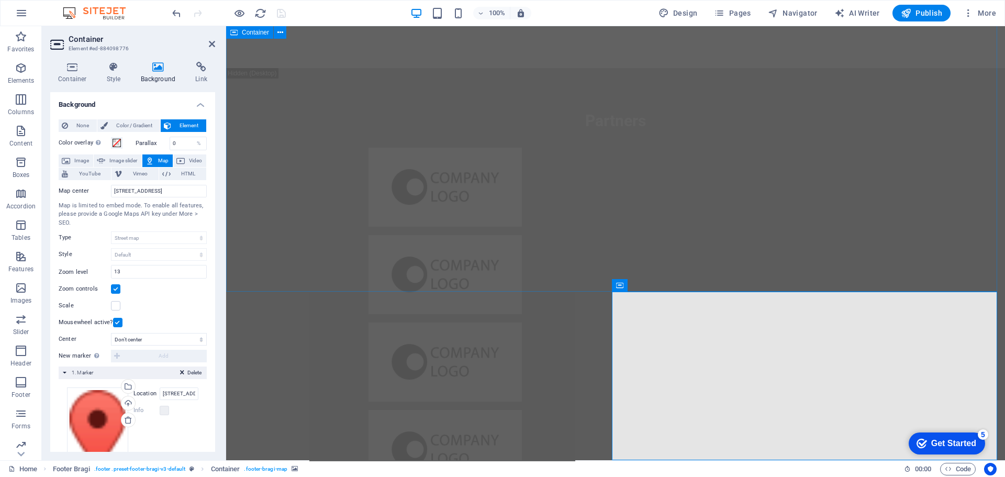
scroll to position [6580, 0]
drag, startPoint x: 197, startPoint y: 188, endPoint x: 72, endPoint y: 188, distance: 125.1
click at [72, 188] on div "Map center 123 HVAC St., 010101 Bucharest" at bounding box center [133, 191] width 148 height 13
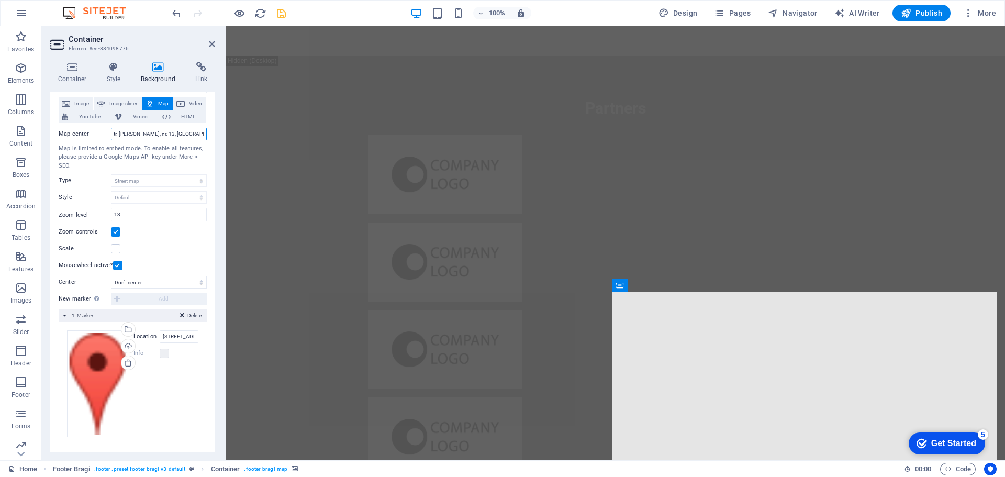
scroll to position [0, 0]
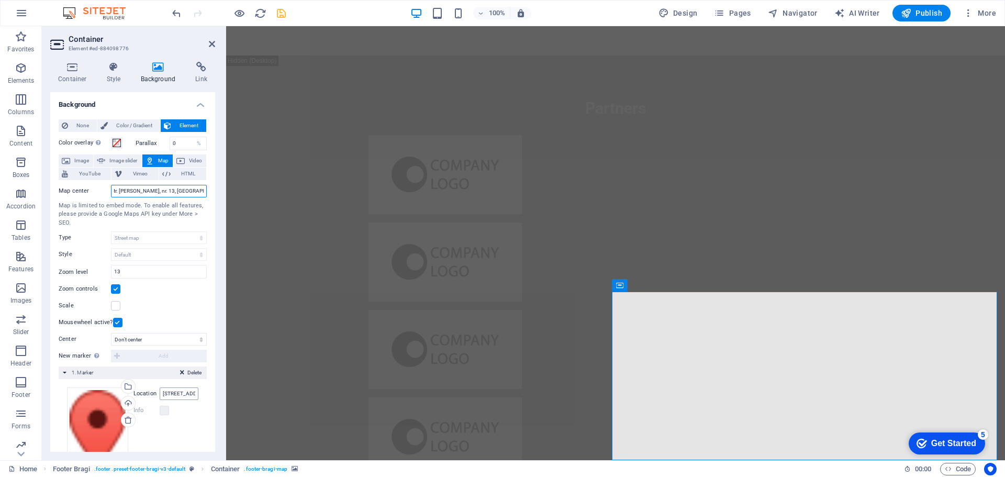
type input "str. Dr. Hacman, nr. 13, Râmnicu Vâlcea"
click at [173, 392] on input "123 HVAC St., 010101 Bucharest" at bounding box center [179, 393] width 39 height 13
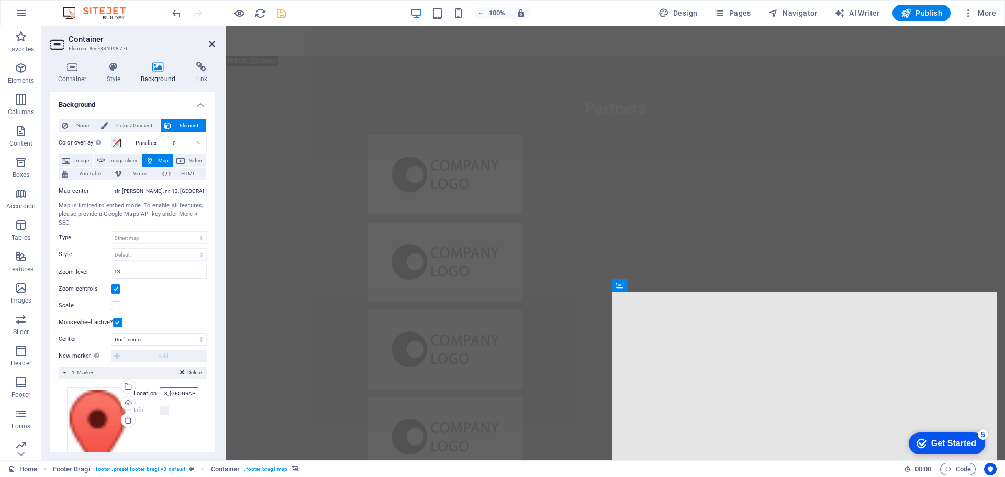
type input "str. Dr. Hacman, nr. 13, Râmnicu Vâlcea"
click at [214, 47] on icon at bounding box center [212, 44] width 6 height 8
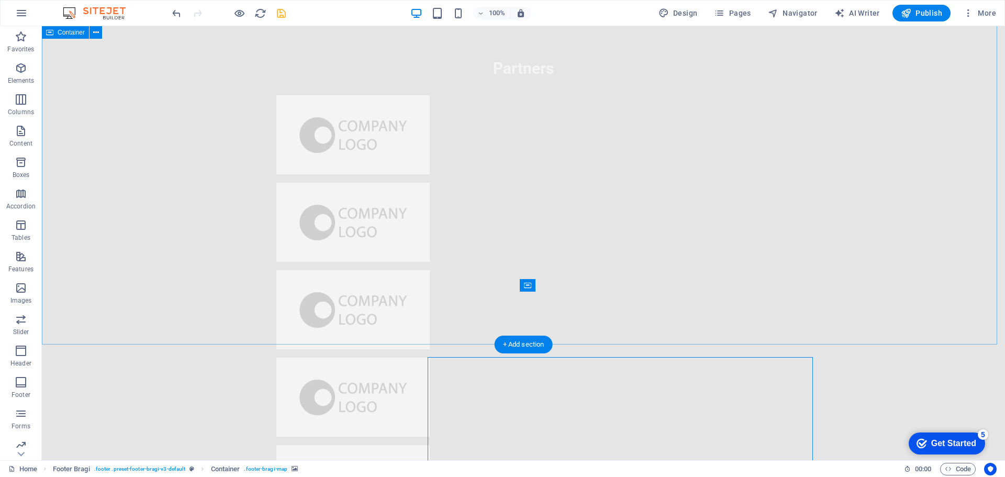
scroll to position [6568, 0]
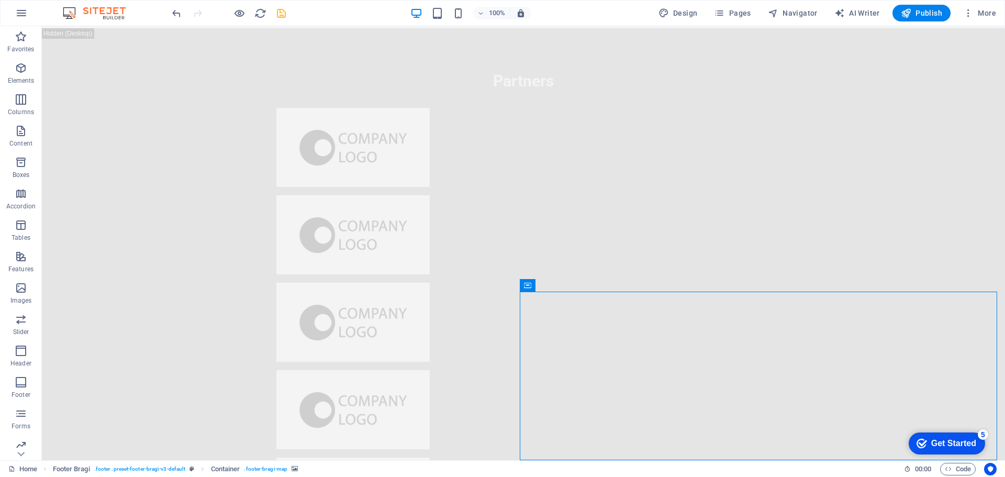
click at [282, 12] on icon "save" at bounding box center [281, 13] width 12 height 12
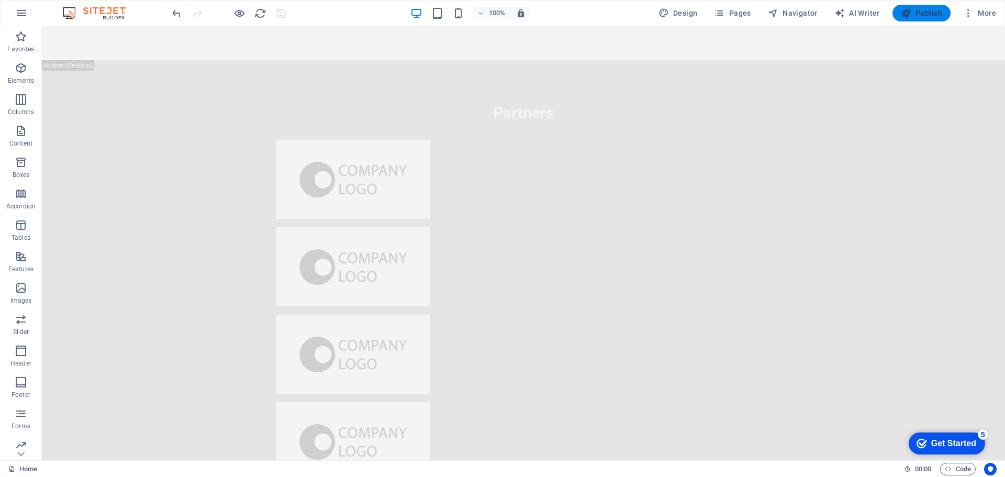
click at [937, 8] on span "Publish" at bounding box center [921, 13] width 41 height 10
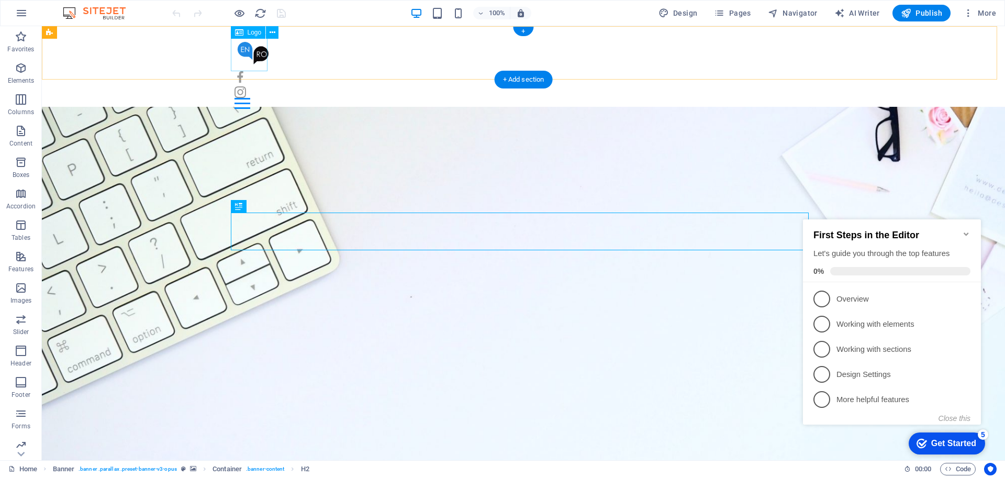
click at [242, 49] on div at bounding box center [524, 53] width 578 height 37
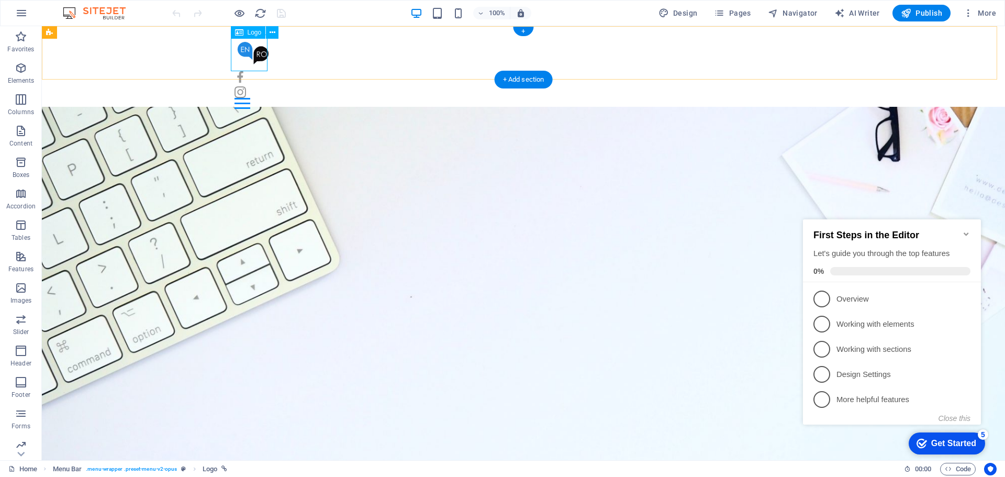
click at [251, 50] on div at bounding box center [524, 53] width 578 height 37
select select "px"
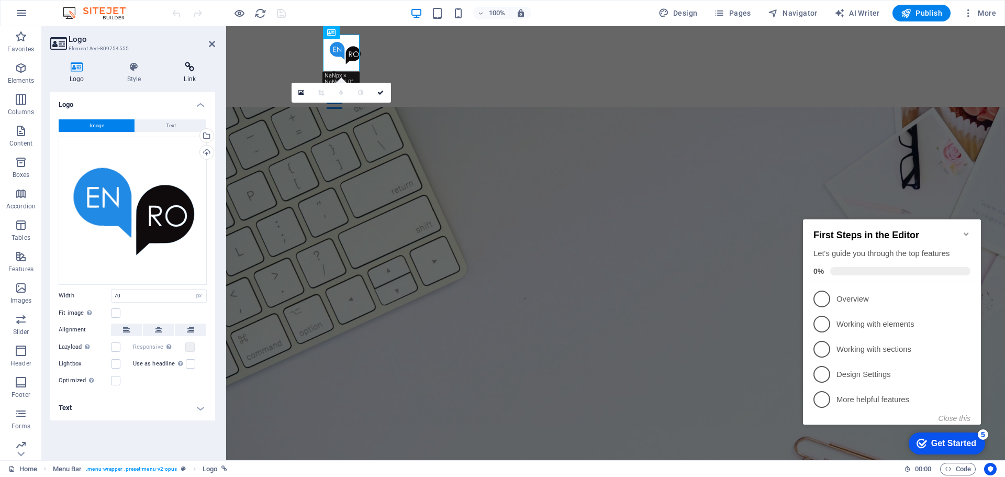
click at [187, 68] on icon at bounding box center [189, 67] width 51 height 10
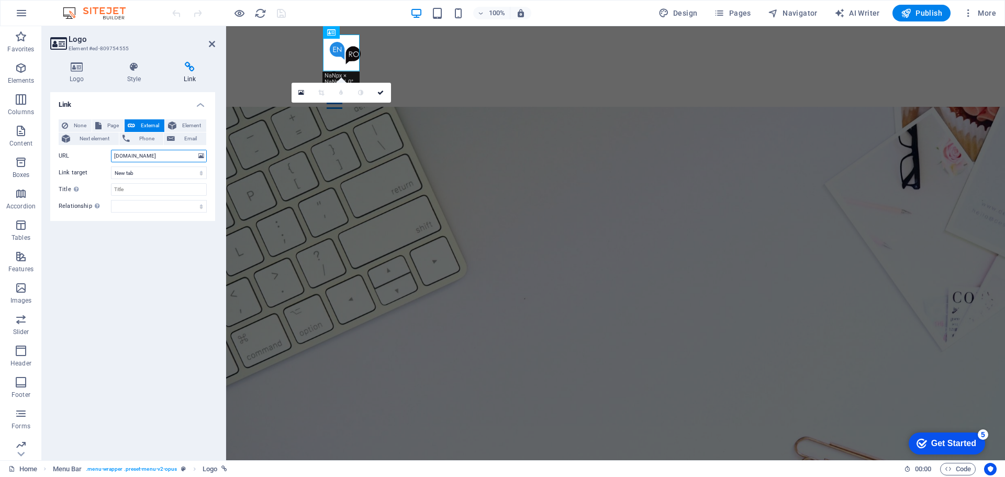
drag, startPoint x: 173, startPoint y: 153, endPoint x: 104, endPoint y: 148, distance: 69.4
click at [104, 148] on div "None Page External Element Next element Phone Email Page Home [PERSON_NAME] – T…" at bounding box center [133, 165] width 148 height 93
select select
click at [106, 123] on span "Page" at bounding box center [113, 125] width 16 height 13
select select
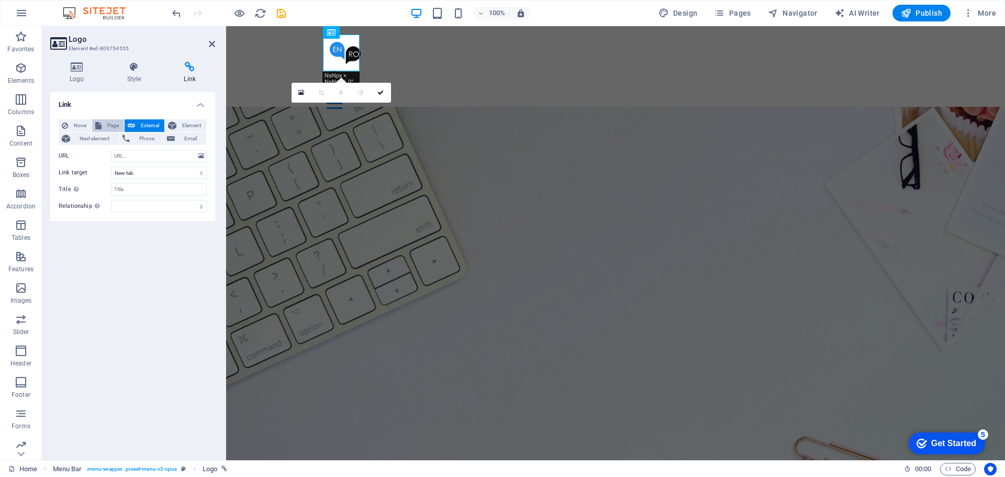
select select
click at [203, 158] on select "Home [PERSON_NAME] – Traducător autorizat Vâlcea Legal Notice Privacy" at bounding box center [159, 156] width 96 height 13
select select "0"
click at [111, 150] on select "Home [PERSON_NAME] – Traducător autorizat Vâlcea Legal Notice Privacy" at bounding box center [159, 156] width 96 height 13
click at [378, 93] on icon at bounding box center [381, 93] width 6 height 6
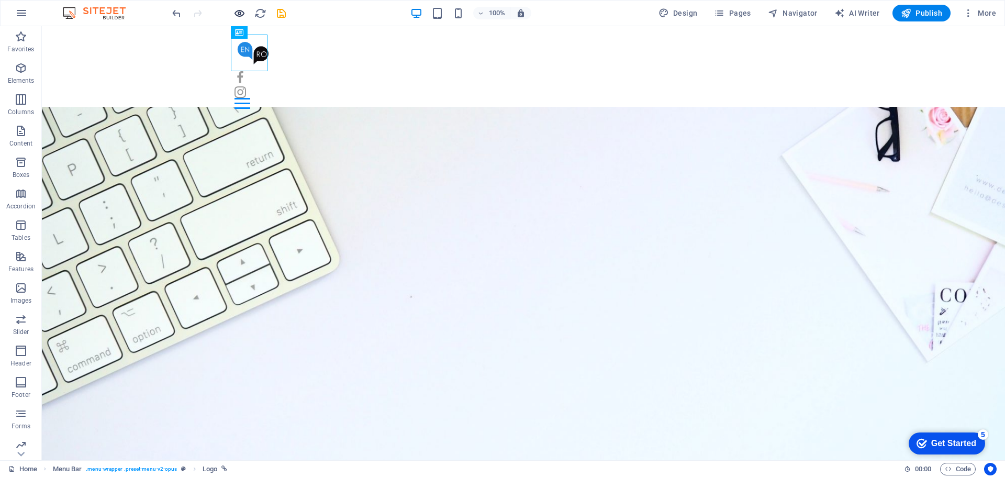
click at [241, 13] on icon "button" at bounding box center [240, 13] width 12 height 12
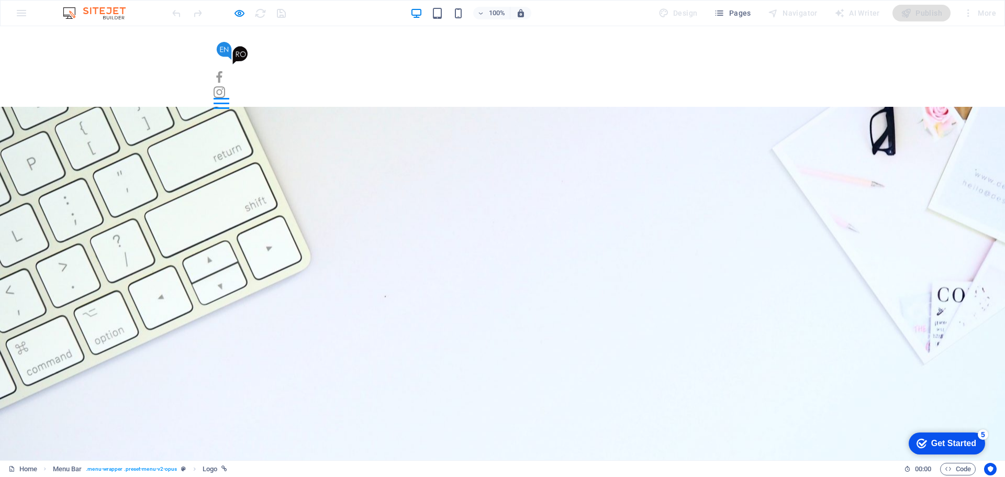
click at [229, 55] on img at bounding box center [232, 53] width 37 height 37
click at [232, 55] on img at bounding box center [232, 53] width 37 height 37
click at [243, 13] on icon "button" at bounding box center [240, 13] width 12 height 12
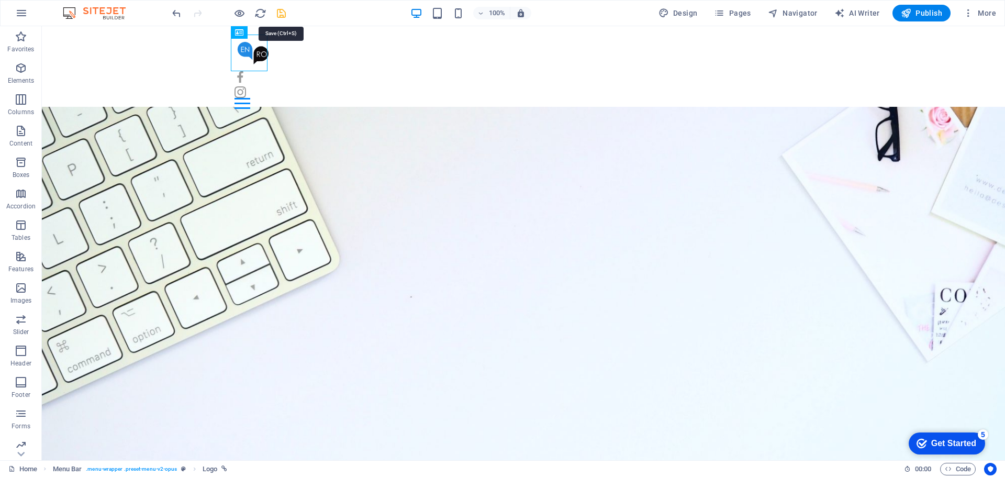
click at [283, 18] on icon "save" at bounding box center [281, 13] width 12 height 12
click at [929, 9] on span "Publish" at bounding box center [921, 13] width 41 height 10
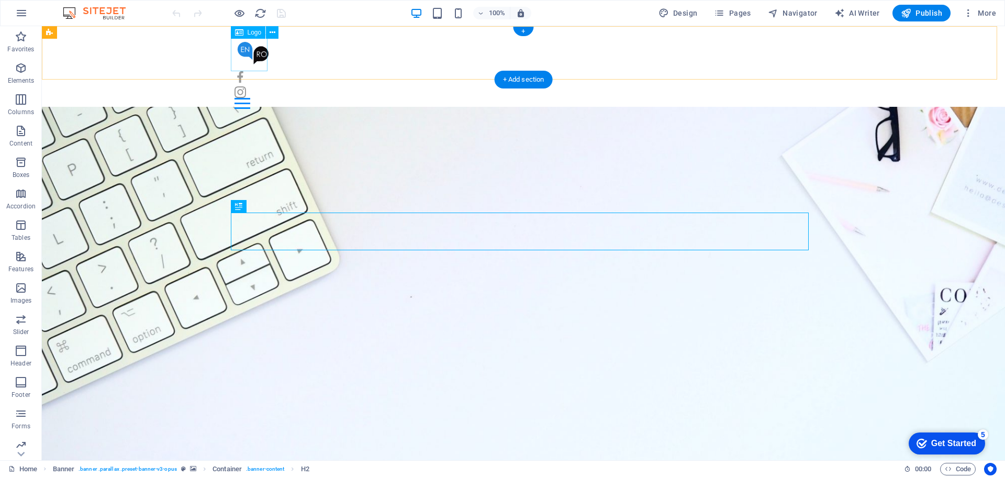
click at [246, 52] on div at bounding box center [524, 53] width 578 height 37
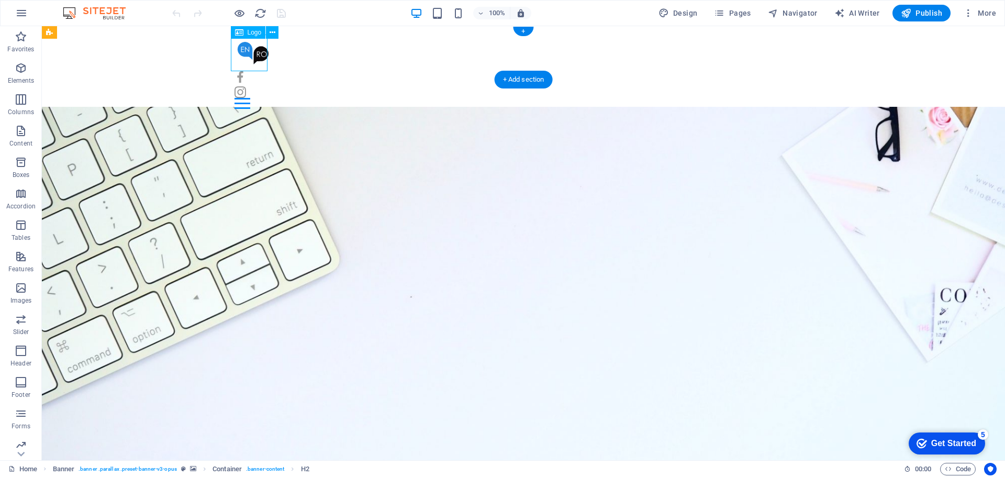
click at [246, 52] on div at bounding box center [524, 53] width 578 height 37
select select "px"
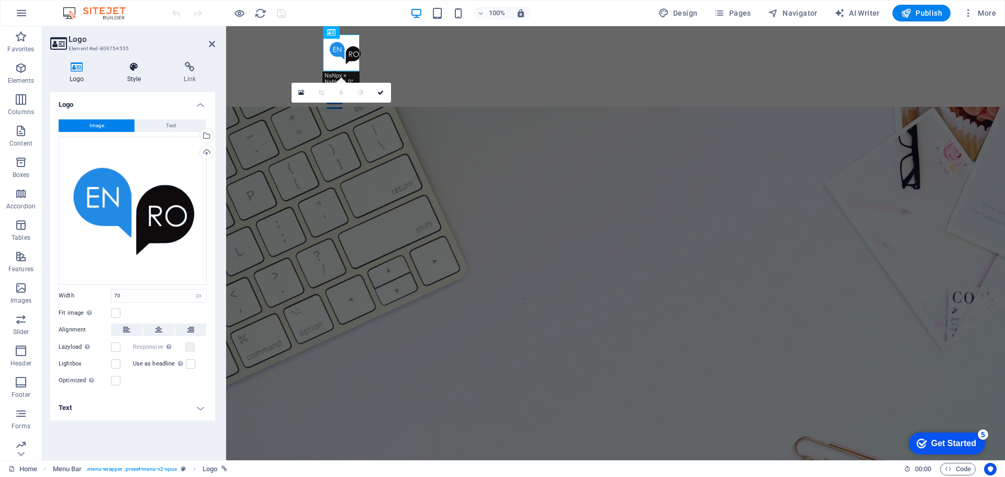
click at [131, 68] on icon at bounding box center [134, 67] width 53 height 10
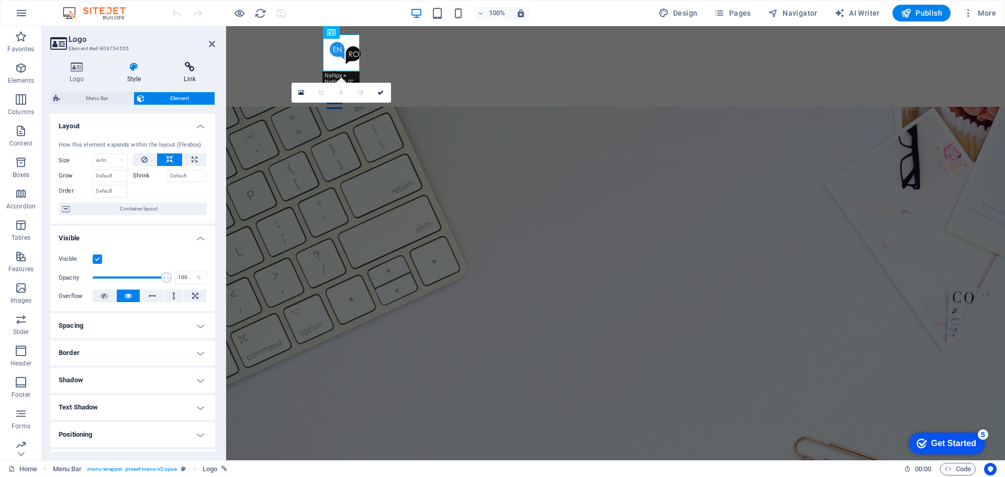
click at [190, 64] on icon at bounding box center [189, 67] width 51 height 10
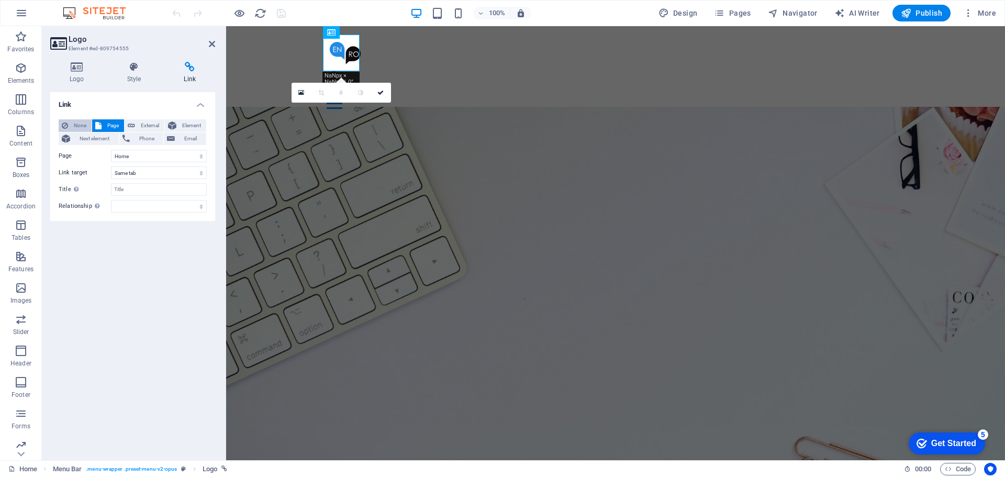
click at [83, 120] on span "None" at bounding box center [79, 125] width 17 height 13
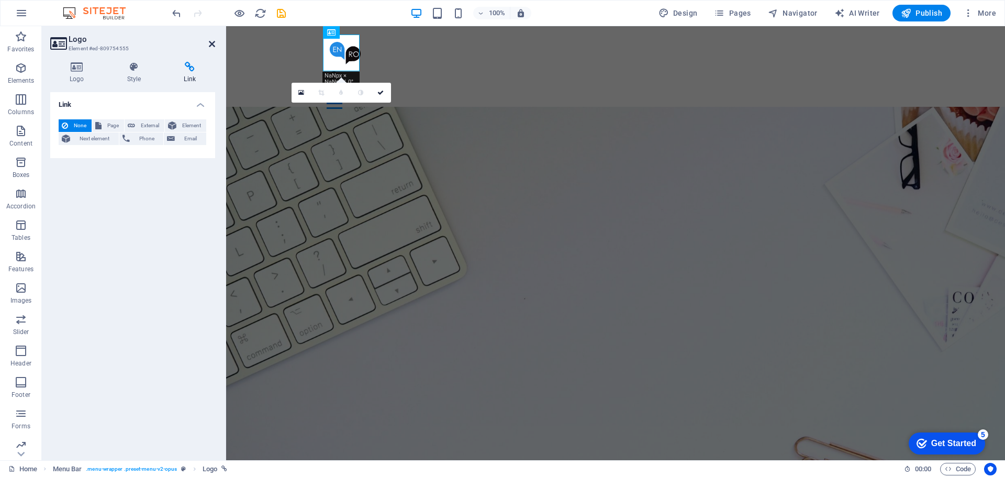
click at [212, 41] on icon at bounding box center [212, 44] width 6 height 8
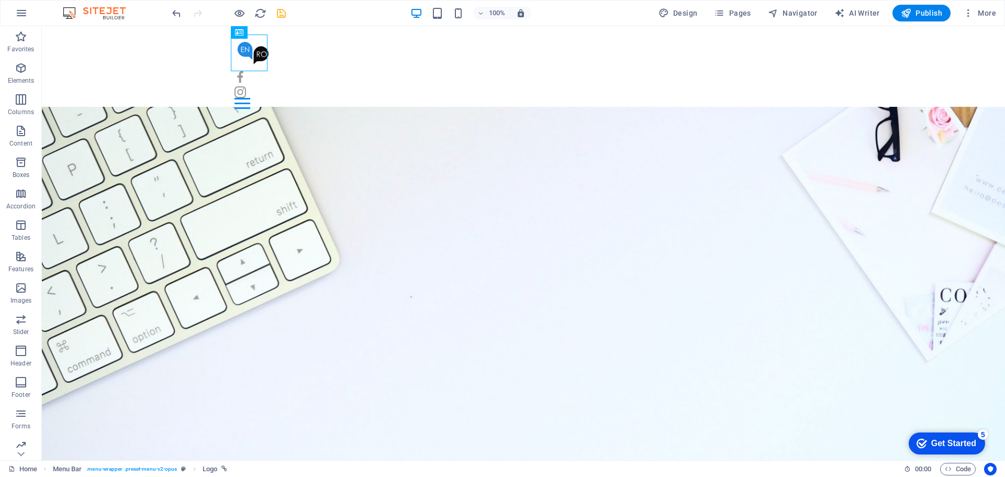
click at [281, 15] on icon "save" at bounding box center [281, 13] width 12 height 12
click at [913, 17] on span "Publish" at bounding box center [921, 13] width 41 height 10
